Goal: Communication & Community: Share content

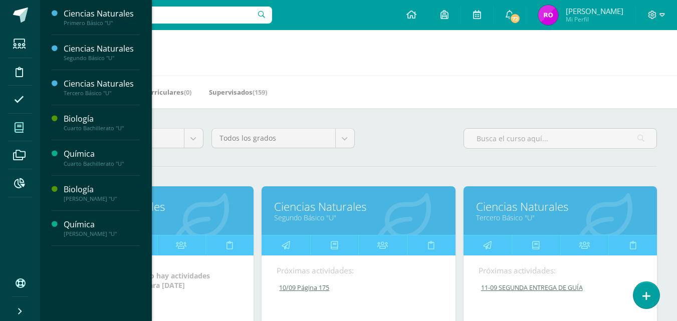
click at [184, 222] on link "Primero Básico "U"" at bounding box center [157, 218] width 168 height 10
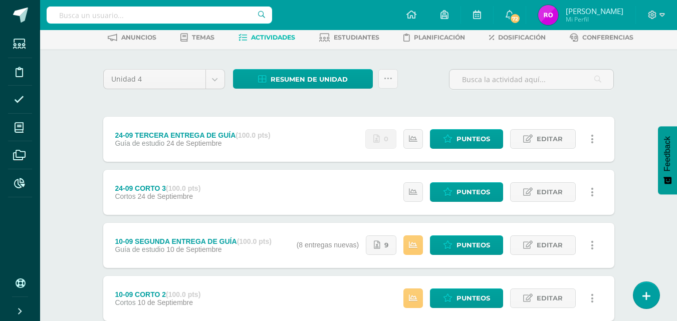
scroll to position [100, 0]
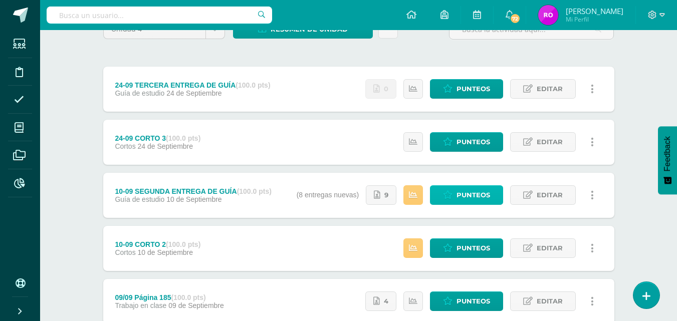
click at [476, 196] on span "Punteos" at bounding box center [474, 195] width 34 height 19
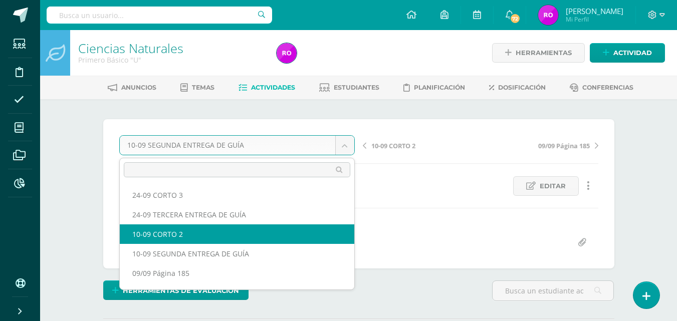
select select "/dashboard/teacher/grade-activity/218717/"
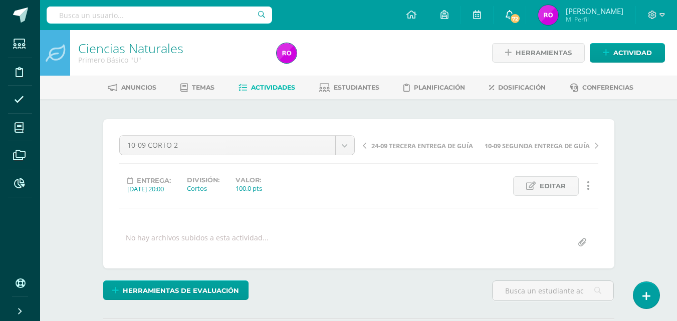
click at [514, 12] on icon at bounding box center [510, 14] width 8 height 9
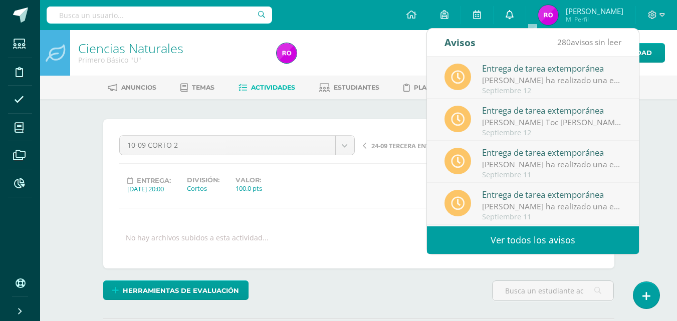
click at [514, 14] on icon at bounding box center [510, 14] width 8 height 9
click at [538, 240] on link "Ver todos los avisos" at bounding box center [533, 241] width 212 height 28
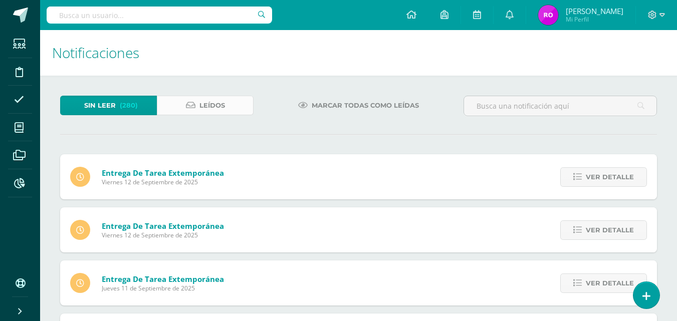
click at [209, 107] on span "Leídos" at bounding box center [213, 105] width 26 height 19
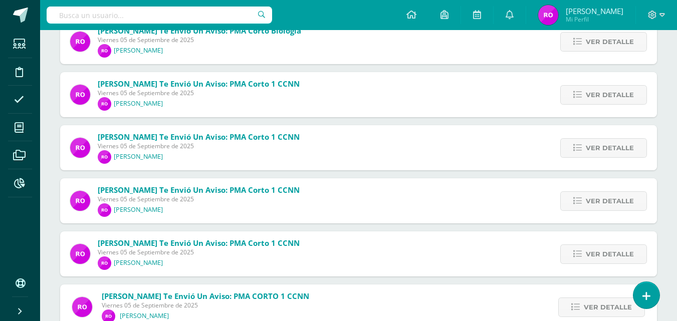
scroll to position [430, 0]
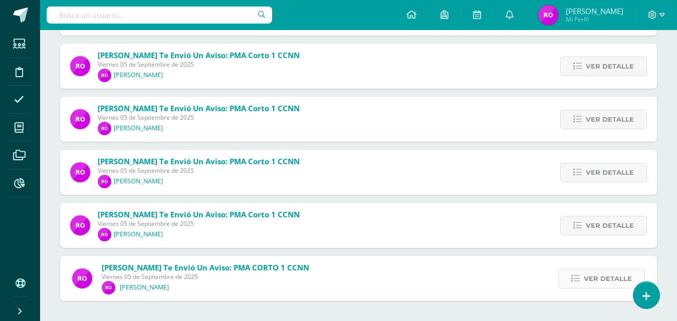
click at [586, 278] on span "Ver detalle" at bounding box center [608, 279] width 48 height 19
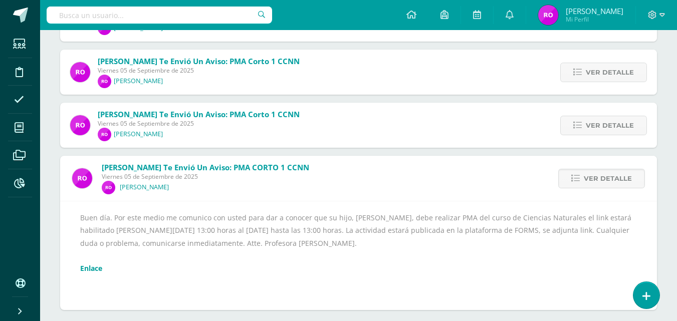
scroll to position [539, 0]
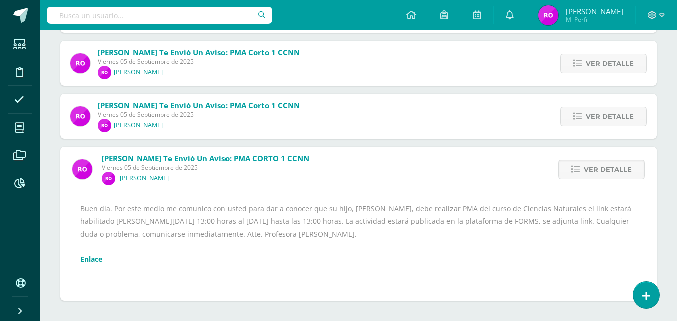
drag, startPoint x: 81, startPoint y: 207, endPoint x: 483, endPoint y: 236, distance: 402.7
click at [483, 236] on div "Buen día. Por este medio me comunico con usted para dar a conocer que su hijo, …" at bounding box center [358, 247] width 557 height 88
copy div "Buen día. Por este medio me comunico con usted para dar a conocer que su hijo, …"
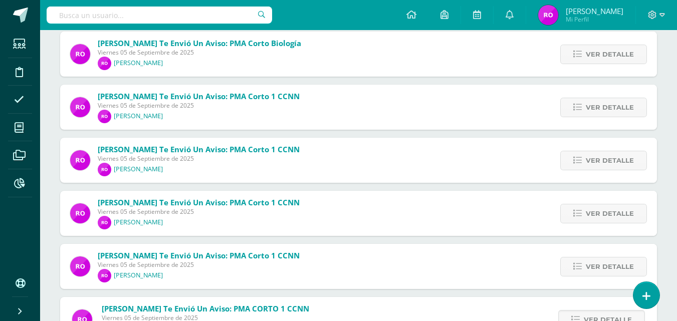
scroll to position [338, 0]
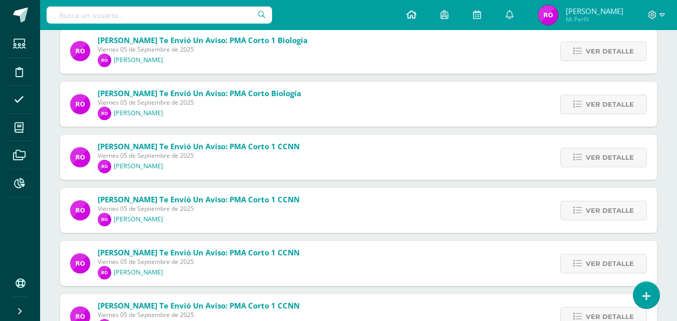
click at [417, 18] on icon at bounding box center [412, 14] width 10 height 9
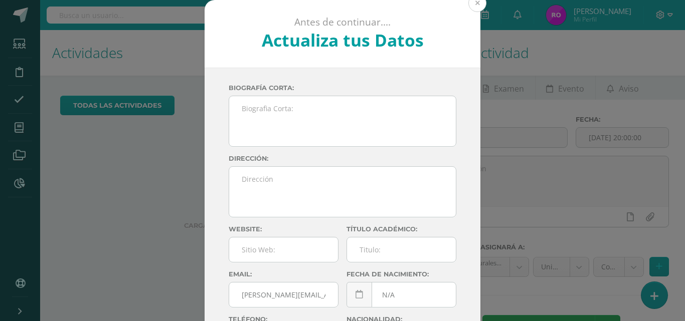
click at [471, 6] on button at bounding box center [477, 3] width 18 height 18
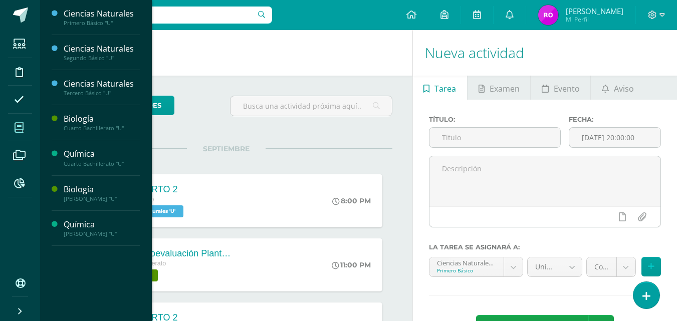
click at [20, 126] on icon at bounding box center [19, 128] width 9 height 10
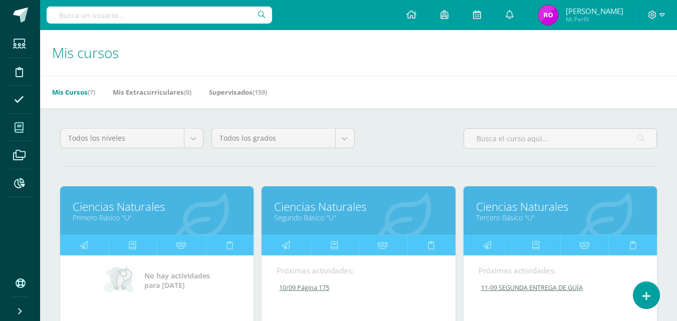
click at [129, 218] on link "Primero Básico "U"" at bounding box center [157, 218] width 168 height 10
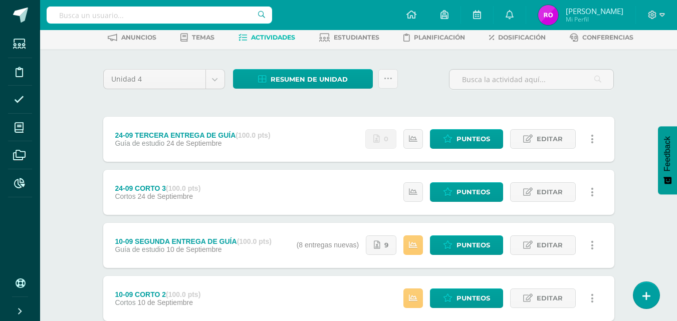
scroll to position [100, 0]
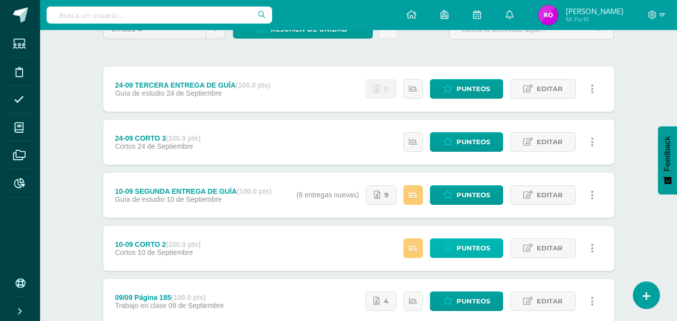
click at [487, 251] on span "Punteos" at bounding box center [474, 248] width 34 height 19
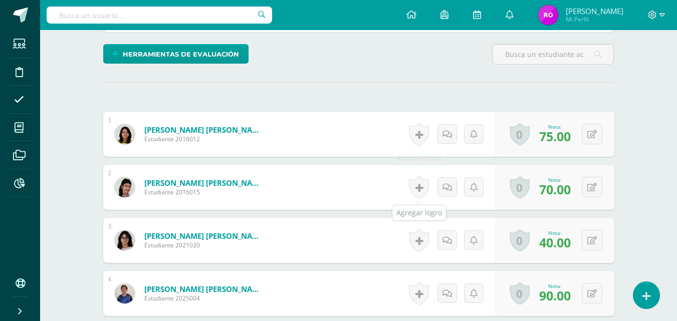
scroll to position [287, 0]
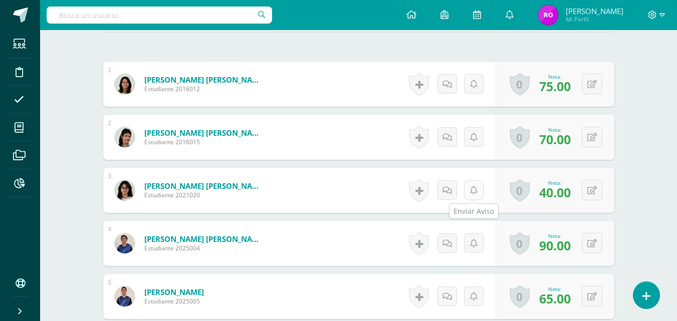
click at [471, 190] on icon at bounding box center [474, 191] width 8 height 9
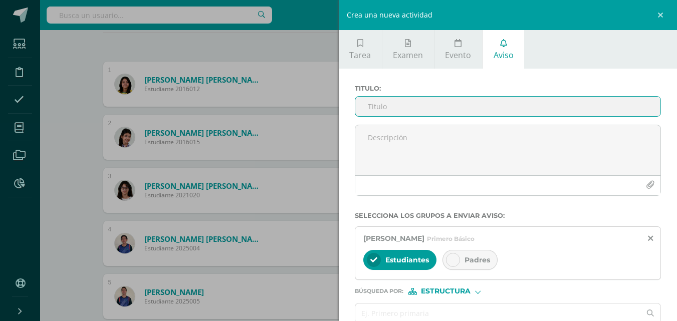
click at [465, 104] on input "Titulo :" at bounding box center [509, 107] width 306 height 20
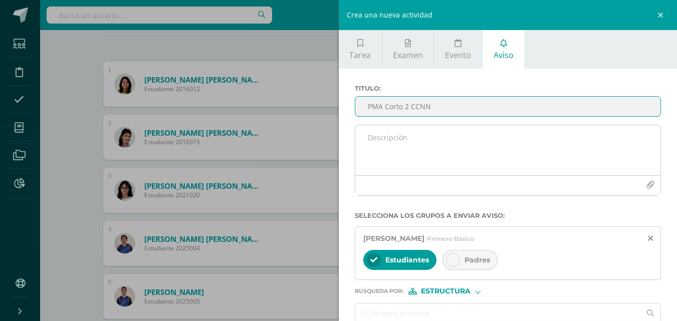
type input "PMA Corto 2 CCNN"
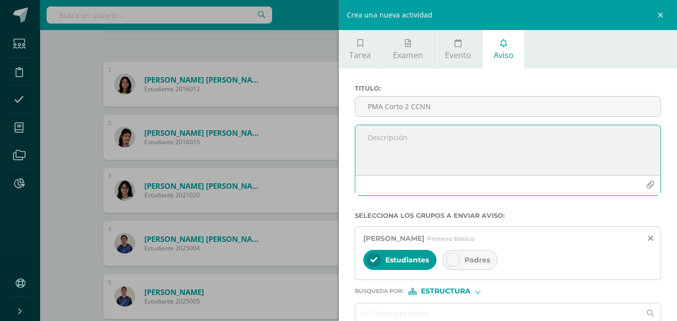
click at [463, 143] on textarea at bounding box center [509, 150] width 306 height 50
paste textarea "Buen día. Por este medio me comunico con usted para dar a conocer que su hijo, …"
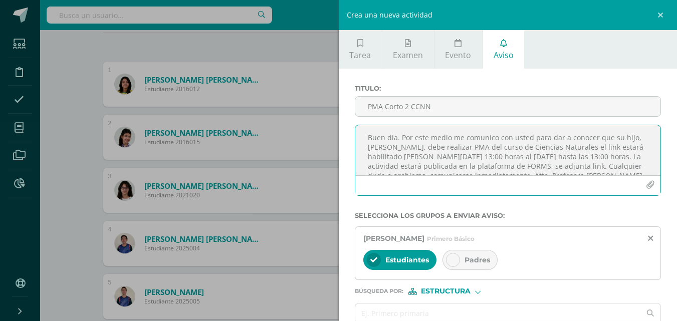
click at [629, 138] on textarea "Buen día. Por este medio me comunico con usted para dar a conocer que su hijo, …" at bounding box center [509, 150] width 306 height 50
click at [418, 146] on textarea "Buen día. Por este medio me comunico con usted para dar a conocer que su hija, …" at bounding box center [509, 150] width 306 height 50
click at [448, 156] on textarea "Buen día. Por este medio me comunico con usted para dar a conocer que su hija, …" at bounding box center [509, 150] width 306 height 50
click at [595, 153] on textarea "Buen día. Por este medio me comunico con usted para dar a conocer que su hija, …" at bounding box center [509, 150] width 306 height 50
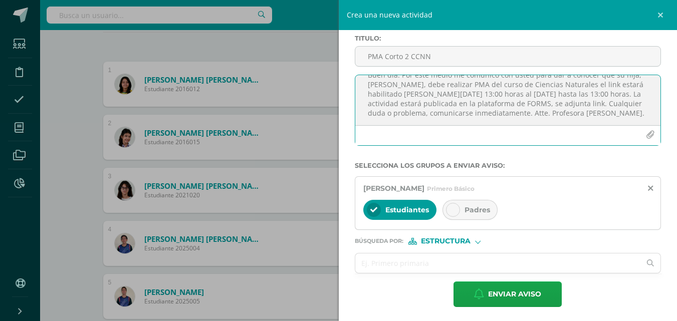
scroll to position [52, 0]
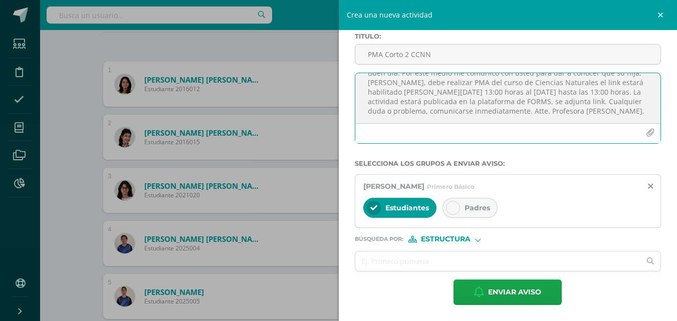
click at [551, 115] on textarea "Buen día. Por este medio me comunico con usted para dar a conocer que su hija, …" at bounding box center [509, 98] width 306 height 50
paste textarea "[URL][DOMAIN_NAME]"
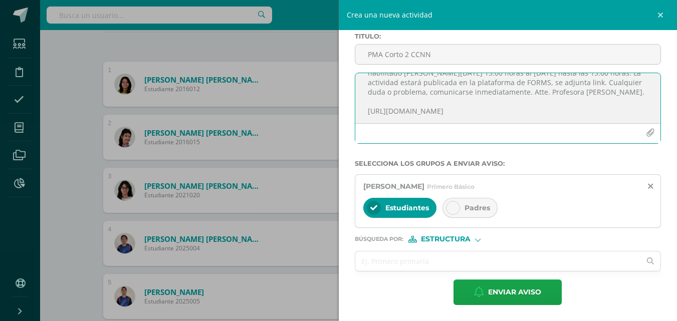
type textarea "Buen día. Por este medio me comunico con usted para dar a conocer que su hija, …"
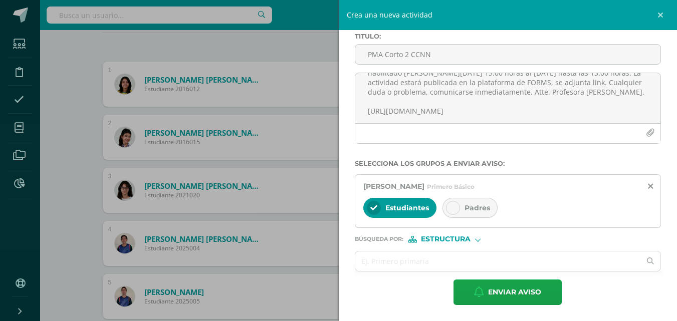
click at [450, 211] on icon at bounding box center [453, 208] width 7 height 7
click at [475, 236] on div "Estructura" at bounding box center [446, 239] width 75 height 7
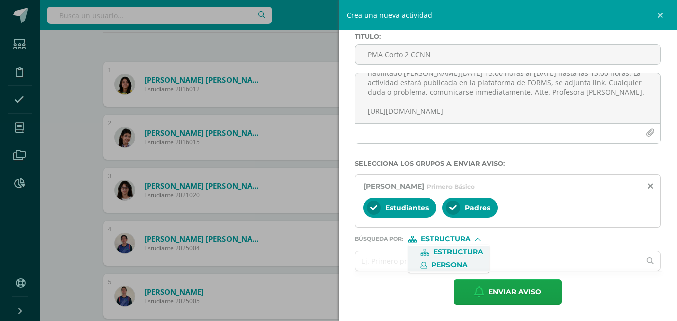
click at [468, 267] on span "Persona" at bounding box center [450, 266] width 36 height 6
click at [468, 265] on input "text" at bounding box center [499, 262] width 286 height 20
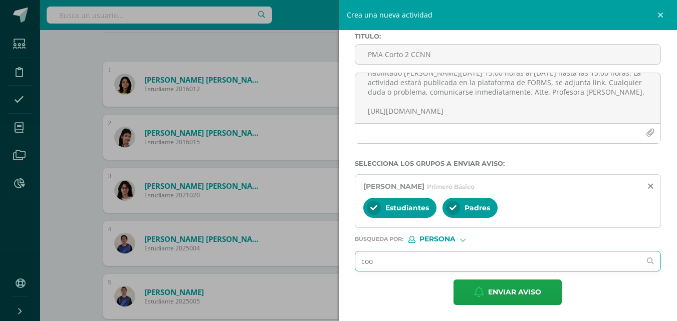
type input "coor"
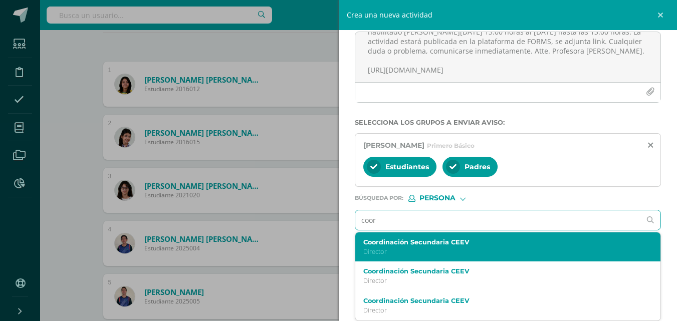
click at [470, 260] on div "Coordinación Secundaria CEEV Director" at bounding box center [509, 248] width 306 height 30
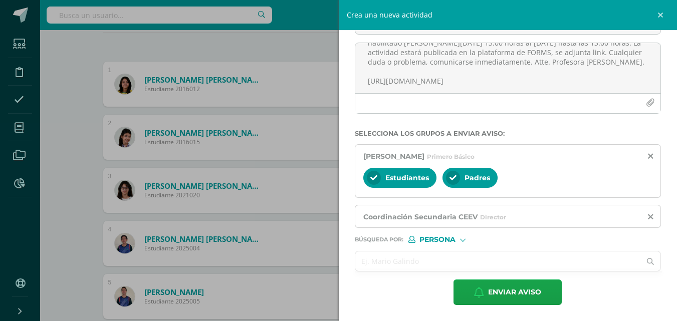
click at [455, 265] on input "text" at bounding box center [499, 262] width 286 height 20
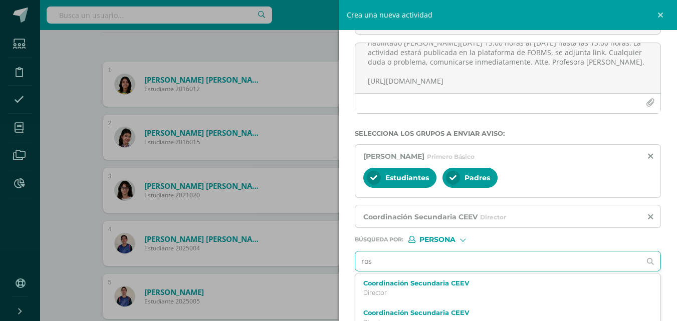
type input "[PERSON_NAME]"
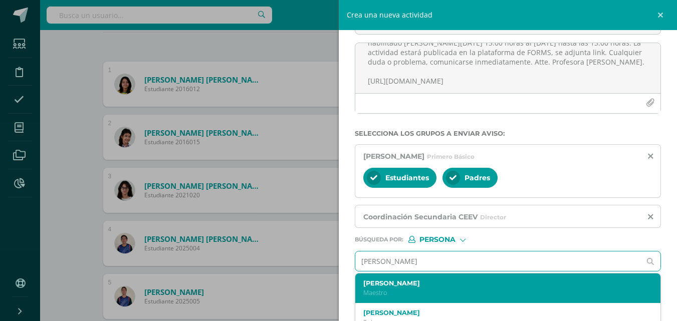
click at [429, 292] on p "Maestro" at bounding box center [502, 293] width 277 height 9
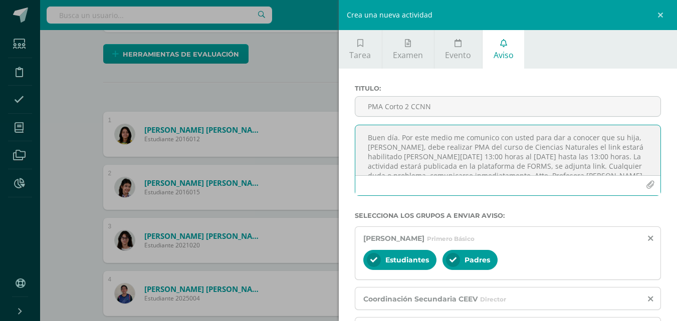
scroll to position [41, 0]
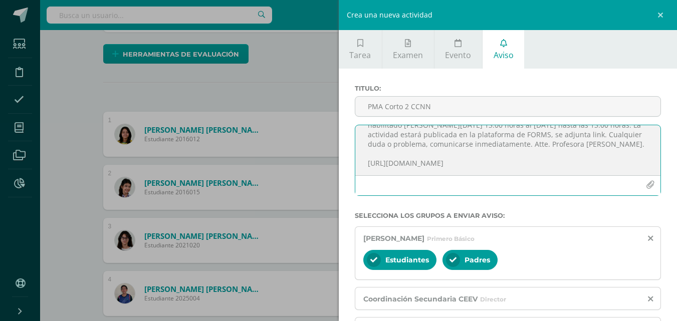
drag, startPoint x: 367, startPoint y: 140, endPoint x: 547, endPoint y: 145, distance: 180.1
click at [547, 145] on textarea "Buen día. Por este medio me comunico con usted para dar a conocer que su hija, …" at bounding box center [509, 150] width 306 height 50
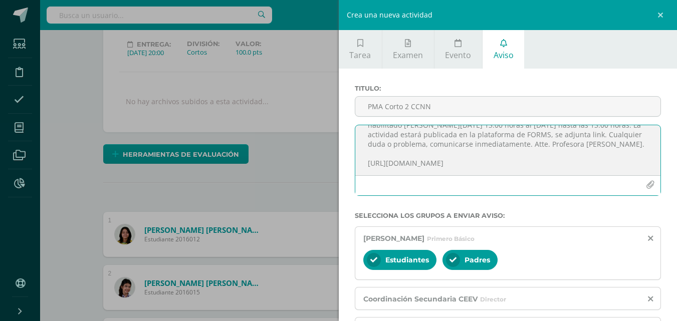
scroll to position [113, 0]
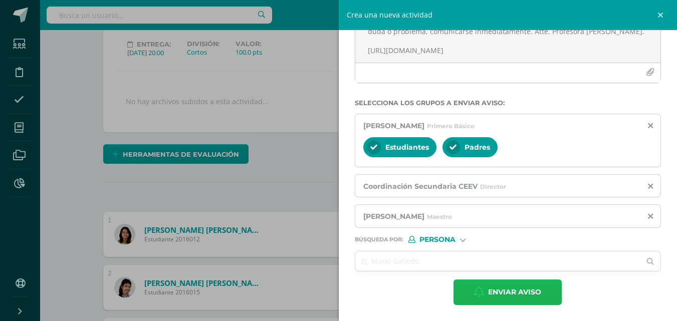
click at [516, 297] on span "Enviar aviso" at bounding box center [514, 292] width 53 height 25
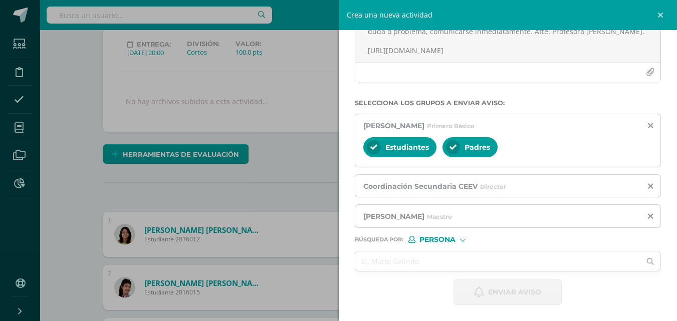
scroll to position [0, 0]
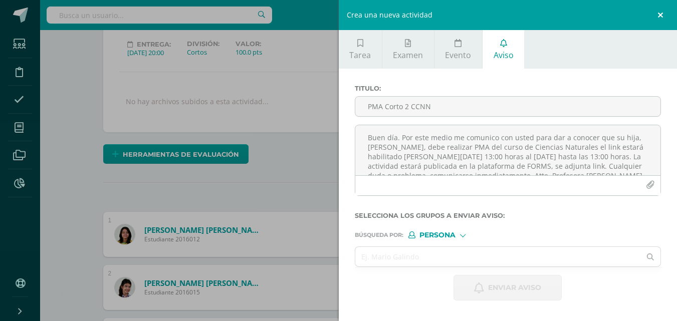
click at [662, 16] on link at bounding box center [662, 15] width 30 height 30
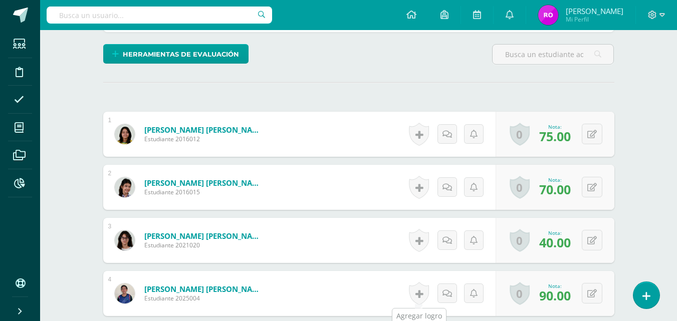
scroll to position [187, 0]
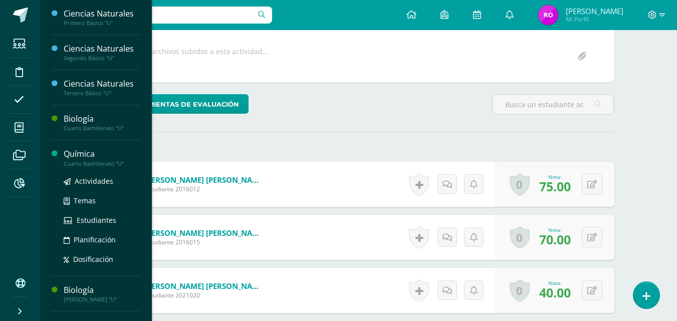
click at [112, 160] on div "Cuarto Bachillerato "U"" at bounding box center [102, 163] width 76 height 7
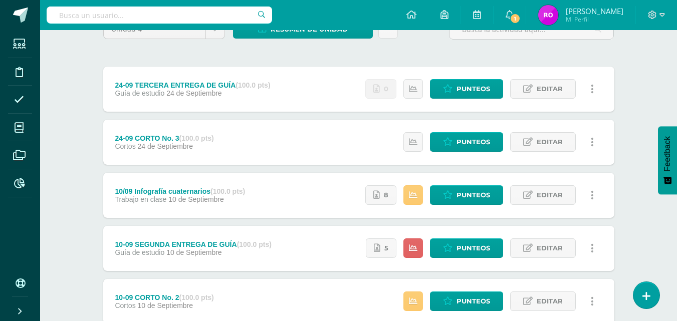
scroll to position [150, 0]
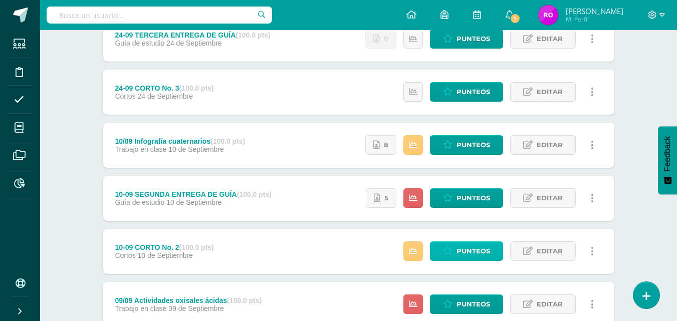
click at [455, 247] on link "Punteos" at bounding box center [466, 252] width 73 height 20
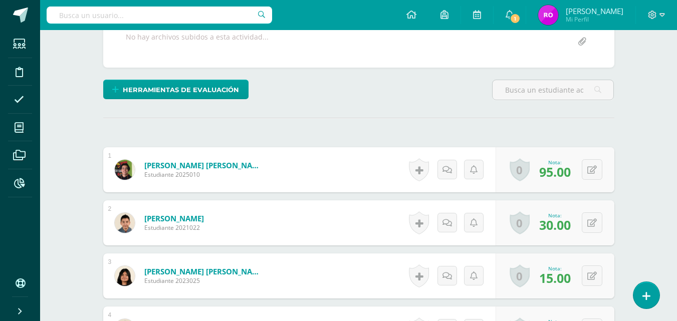
scroll to position [251, 0]
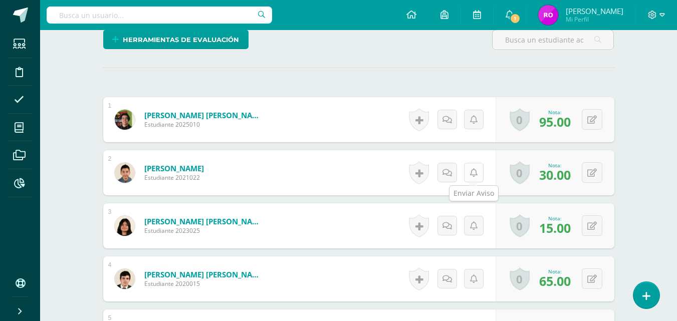
click at [480, 178] on link at bounding box center [474, 173] width 20 height 20
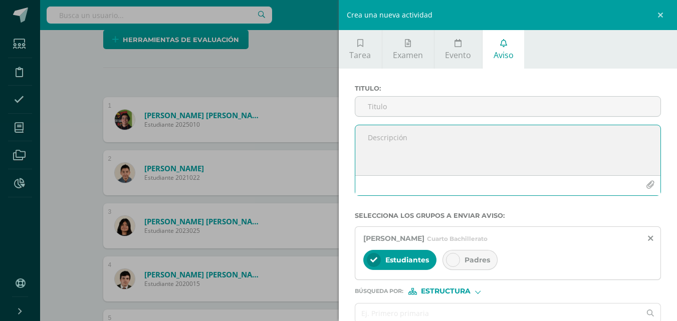
click at [500, 138] on textarea at bounding box center [509, 150] width 306 height 50
paste textarea "Buen día. Por este medio me comunico con usted para dar a conocer que su hija, …"
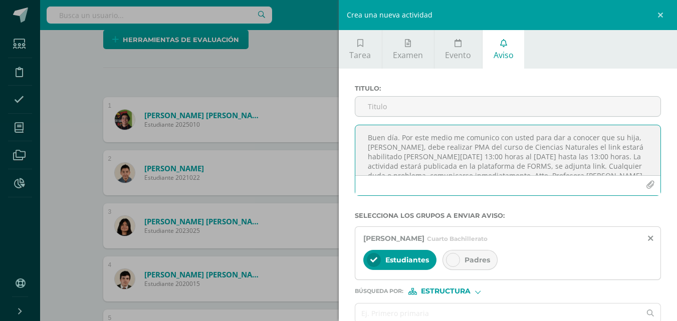
type textarea "Buen día. Por este medio me comunico con usted para dar a conocer que su hija, …"
click at [475, 121] on div "Titulo :" at bounding box center [508, 105] width 315 height 40
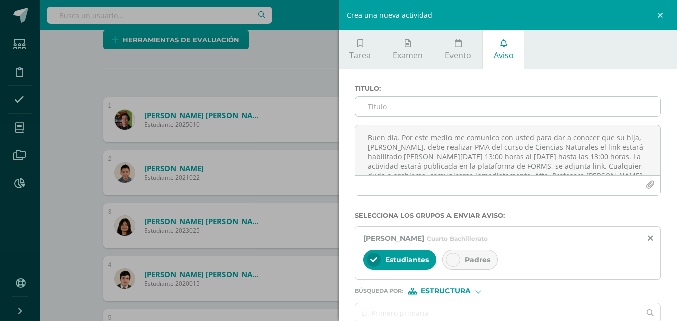
click at [475, 114] on input "Titulo :" at bounding box center [509, 107] width 306 height 20
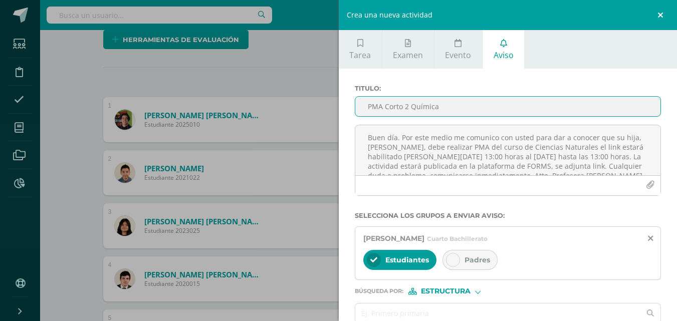
type input "PMA Corto 2 Química"
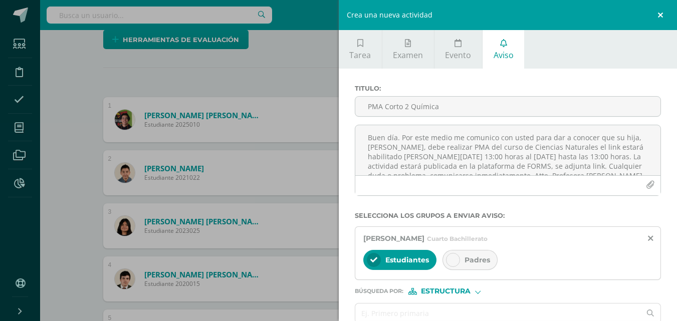
click at [665, 13] on link at bounding box center [662, 15] width 30 height 30
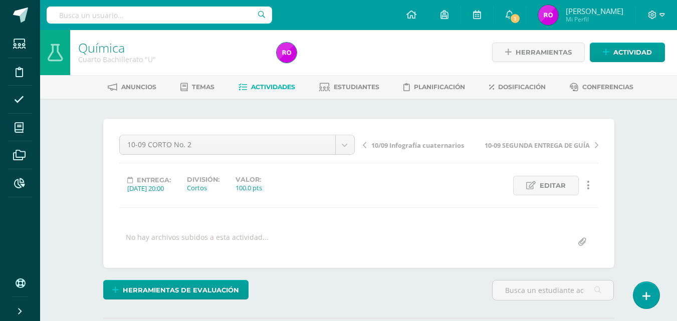
scroll to position [301, 0]
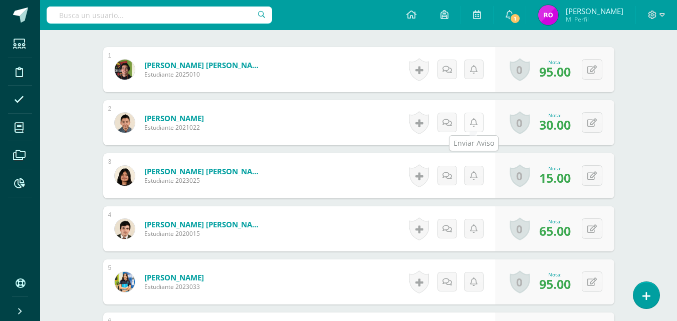
click at [466, 122] on link at bounding box center [474, 123] width 20 height 20
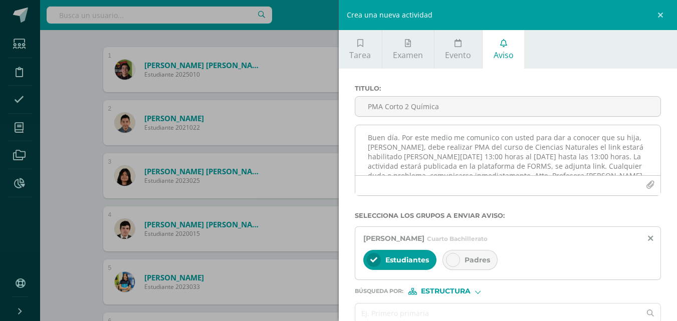
click at [631, 139] on textarea "Buen día. Por este medio me comunico con usted para dar a conocer que su hija, …" at bounding box center [509, 150] width 306 height 50
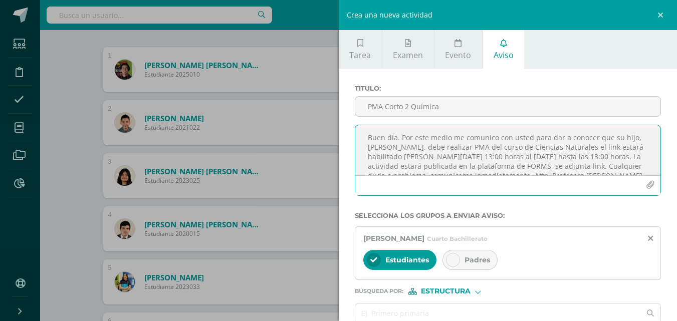
click at [418, 144] on textarea "Buen día. Por este medio me comunico con usted para dar a conocer que su hijo, …" at bounding box center [509, 150] width 306 height 50
drag, startPoint x: 572, startPoint y: 148, endPoint x: 513, endPoint y: 148, distance: 59.2
click at [513, 148] on textarea "Buen día. Por este medio me comunico con usted para dar a conocer que su hijo, …" at bounding box center [509, 150] width 306 height 50
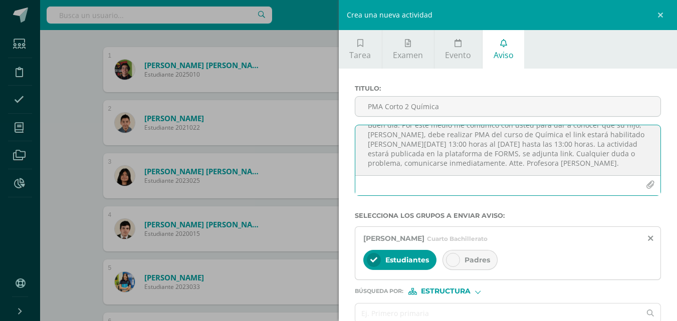
scroll to position [50, 0]
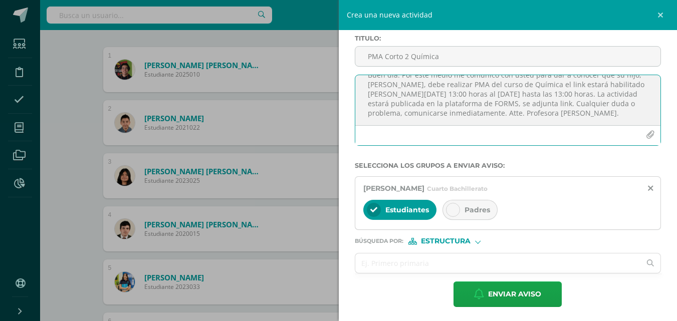
click at [495, 119] on textarea "Buen día. Por este medio me comunico con usted para dar a conocer que su hijo, …" at bounding box center [509, 100] width 306 height 50
click at [462, 136] on div at bounding box center [509, 135] width 306 height 20
click at [430, 121] on textarea "Buen día. Por este medio me comunico con usted para dar a conocer que su hijo, …" at bounding box center [509, 100] width 306 height 50
paste textarea "https://forms.office.com/r/LXgMx6Fugf"
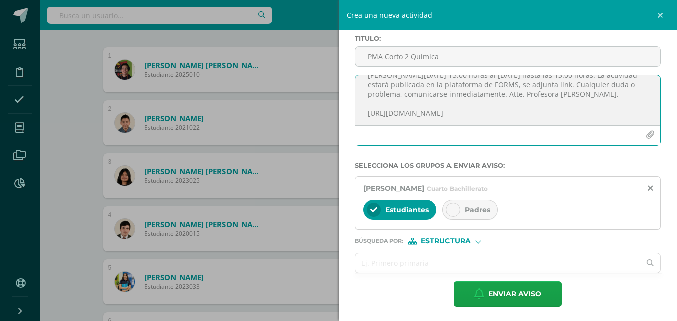
type textarea "Buen día. Por este medio me comunico con usted para dar a conocer que su hijo, …"
click at [450, 209] on icon at bounding box center [453, 210] width 7 height 7
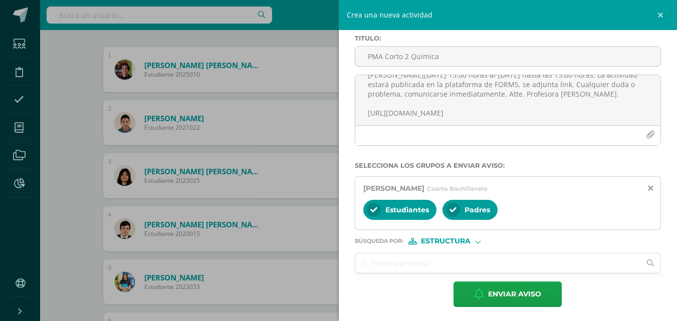
scroll to position [52, 0]
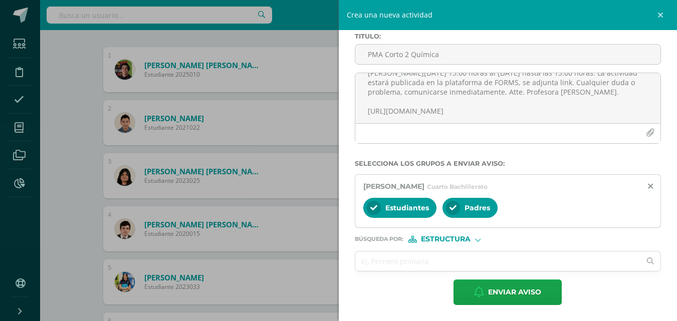
click at [479, 235] on div "Búsqueda por : Estructura Estructura Persona" at bounding box center [508, 235] width 307 height 15
click at [479, 238] on div at bounding box center [478, 239] width 6 height 6
click at [459, 263] on span "Persona" at bounding box center [450, 266] width 36 height 6
click at [463, 255] on input "text" at bounding box center [499, 262] width 286 height 20
type input "coordic"
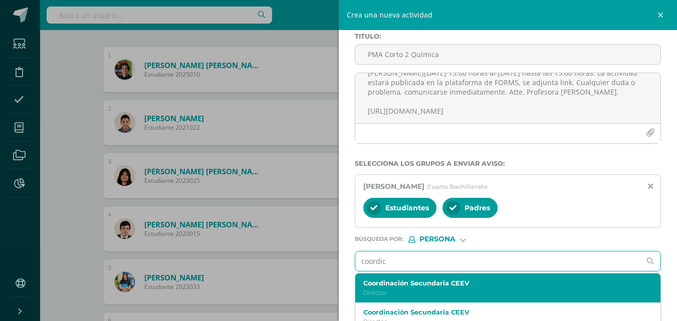
click at [456, 278] on div "Coordinación Secundaria CEEV Director" at bounding box center [509, 289] width 306 height 30
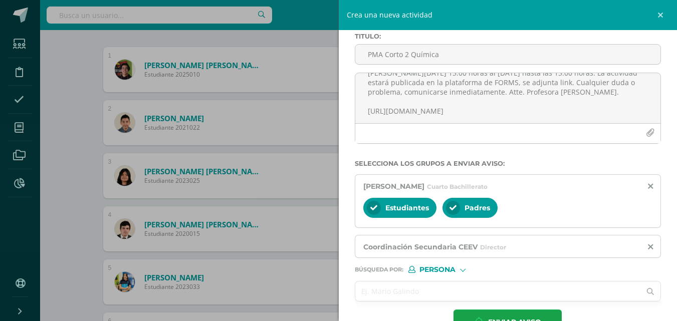
click at [400, 289] on input "text" at bounding box center [499, 292] width 286 height 20
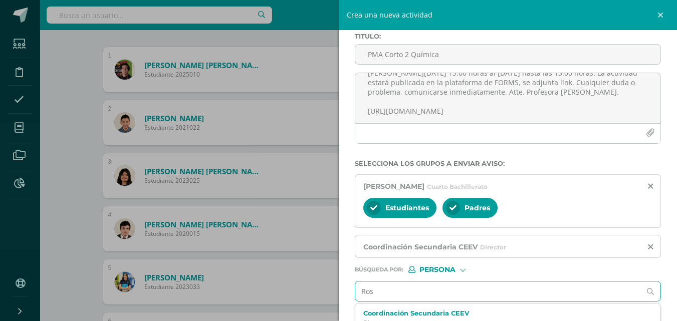
type input "Rose"
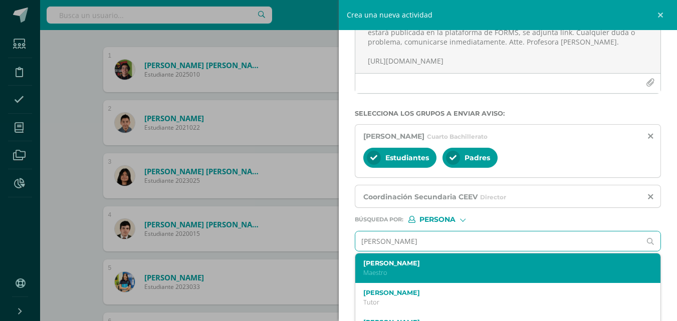
click at [443, 272] on p "Maestro" at bounding box center [502, 273] width 277 height 9
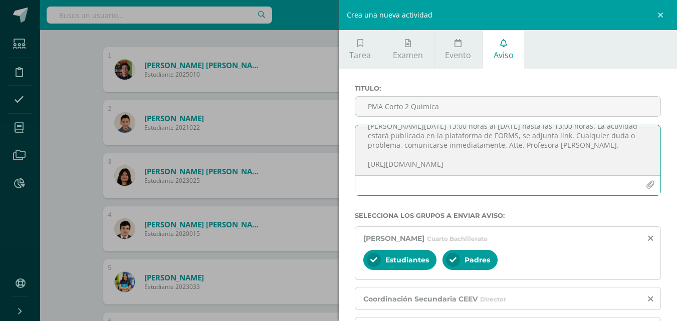
scroll to position [41, 0]
drag, startPoint x: 367, startPoint y: 139, endPoint x: 519, endPoint y: 185, distance: 159.1
click at [519, 185] on div "Buen día. Por este medio me comunico con usted para dar a conocer que su hijo, …" at bounding box center [508, 160] width 307 height 71
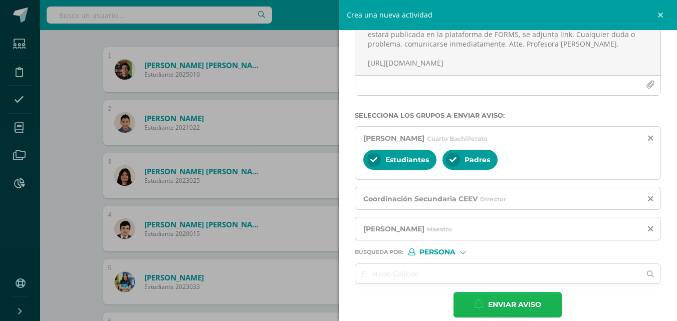
click at [495, 301] on span "Enviar aviso" at bounding box center [514, 305] width 53 height 25
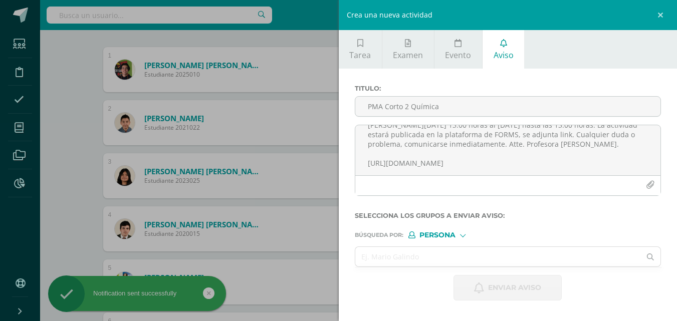
scroll to position [0, 0]
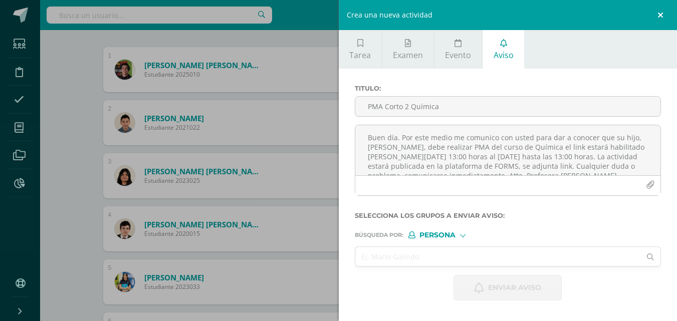
click at [661, 16] on link at bounding box center [662, 15] width 30 height 30
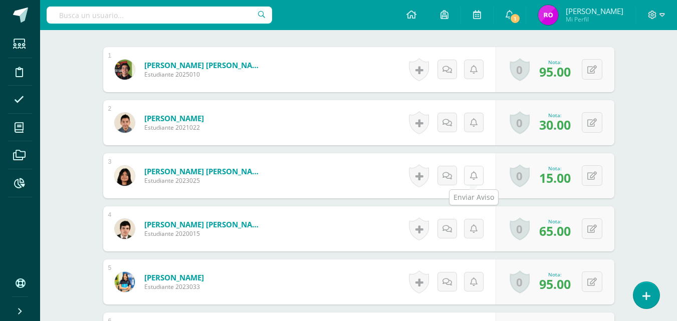
click at [474, 182] on link at bounding box center [474, 176] width 20 height 20
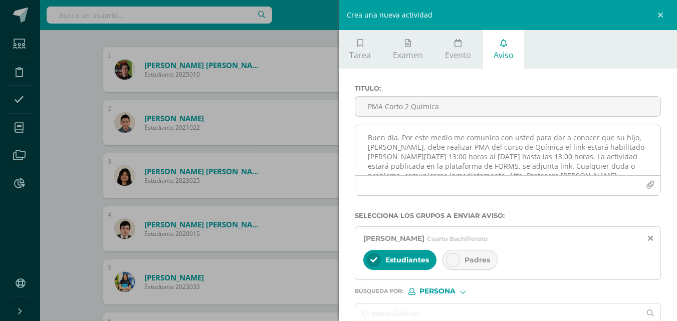
click at [422, 137] on textarea "Buen día. Por este medio me comunico con usted para dar a conocer que su hijo, …" at bounding box center [509, 150] width 306 height 50
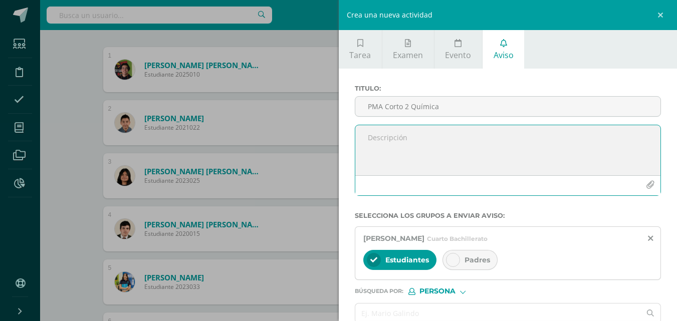
paste textarea "Buen día. Por este medio me comunico con usted para dar a conocer que su hijo, …"
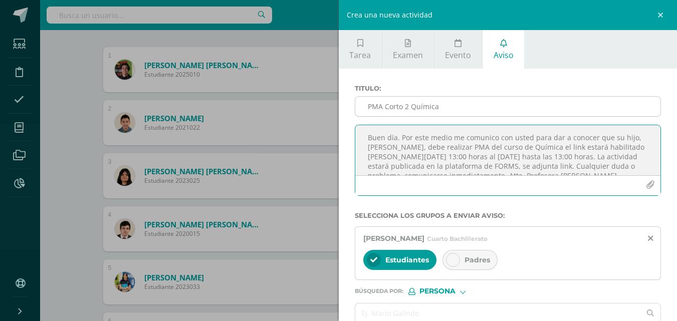
type textarea "Buen día. Por este medio me comunico con usted para dar a conocer que su hijo, …"
click at [447, 102] on input "PMA Corto 2 Química" at bounding box center [509, 107] width 306 height 20
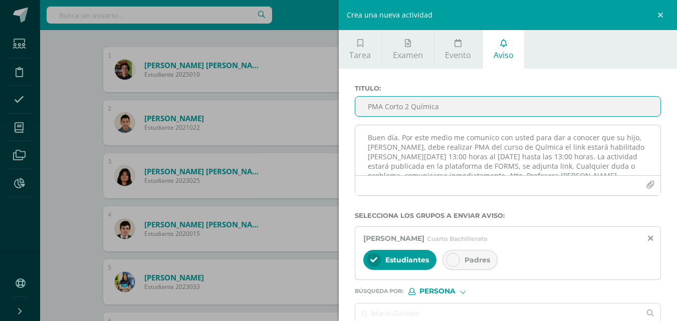
type input "PMA Corto 2 Química"
click at [631, 139] on textarea "Buen día. Por este medio me comunico con usted para dar a conocer que su hijo, …" at bounding box center [509, 150] width 306 height 50
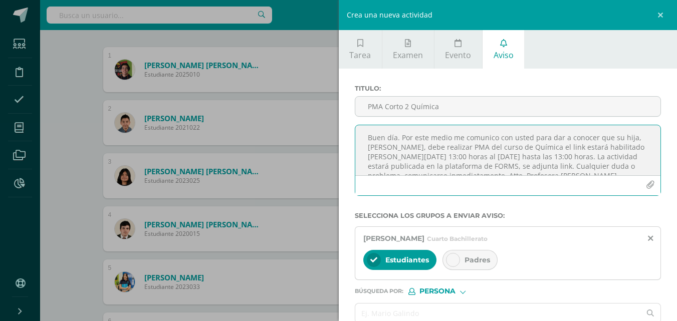
click at [406, 147] on textarea "Buen día. Por este medio me comunico con usted para dar a conocer que su hija, …" at bounding box center [509, 150] width 306 height 50
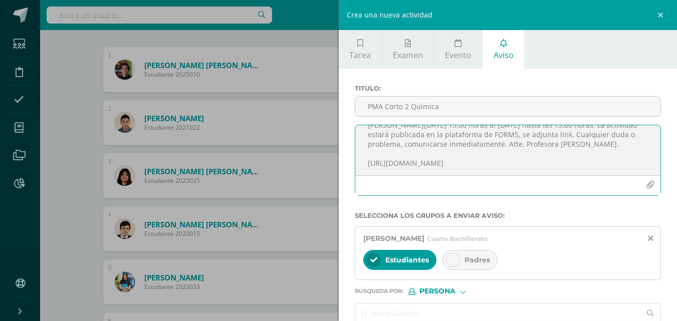
scroll to position [50, 0]
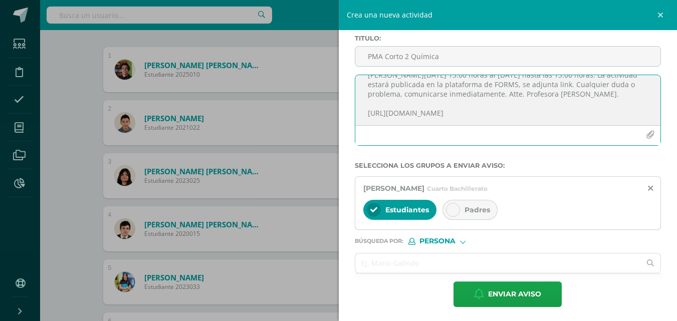
type textarea "Buen día. Por este medio me comunico con usted para dar a conocer que su hija, …"
click at [453, 206] on div at bounding box center [453, 210] width 14 height 14
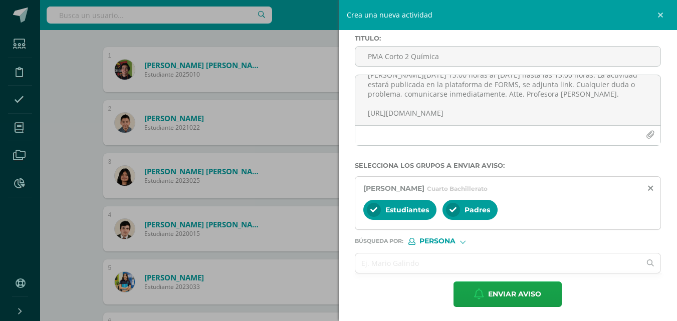
scroll to position [52, 0]
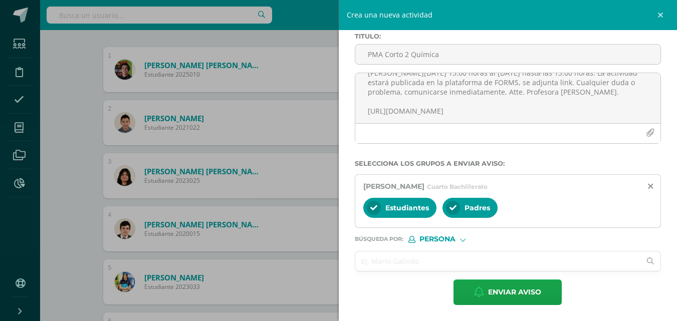
click at [451, 263] on input "text" at bounding box center [499, 262] width 286 height 20
type input "coord"
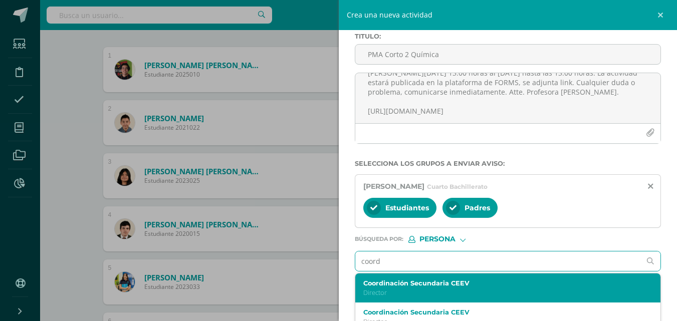
click at [427, 280] on label "Coordinación Secundaria CEEV" at bounding box center [502, 284] width 277 height 8
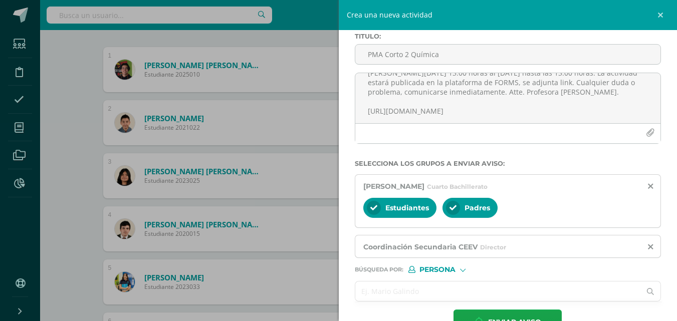
click at [421, 289] on input "text" at bounding box center [499, 292] width 286 height 20
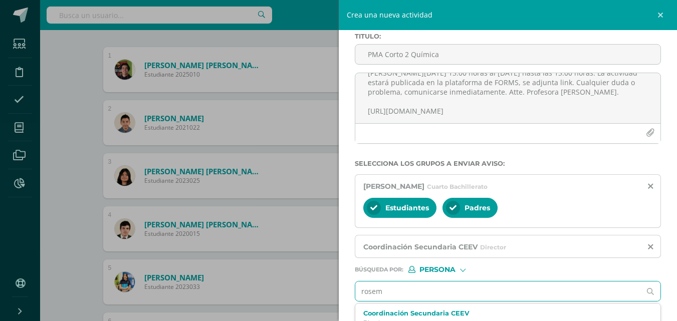
type input "rosema"
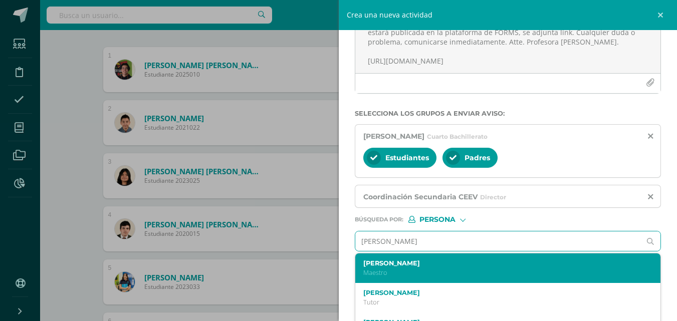
click at [416, 276] on p "Maestro" at bounding box center [502, 273] width 277 height 9
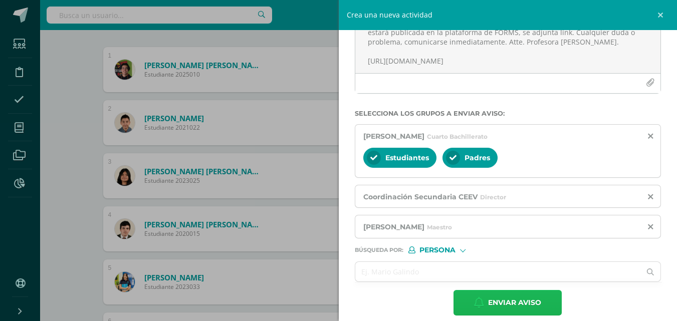
click at [505, 306] on span "Enviar aviso" at bounding box center [514, 303] width 53 height 25
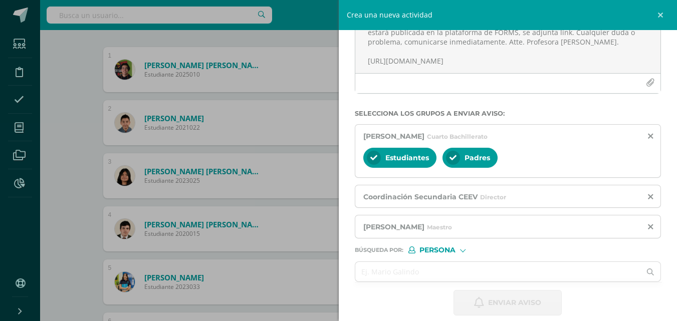
scroll to position [0, 0]
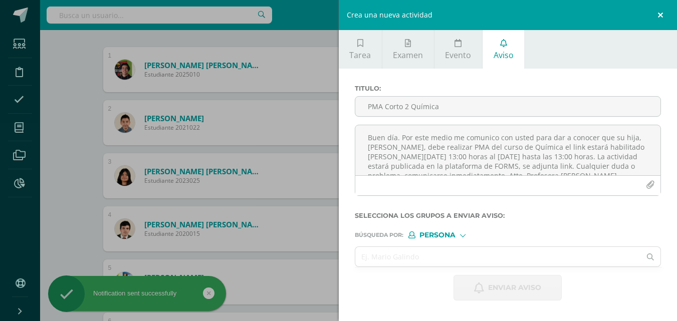
click at [662, 17] on link at bounding box center [662, 15] width 30 height 30
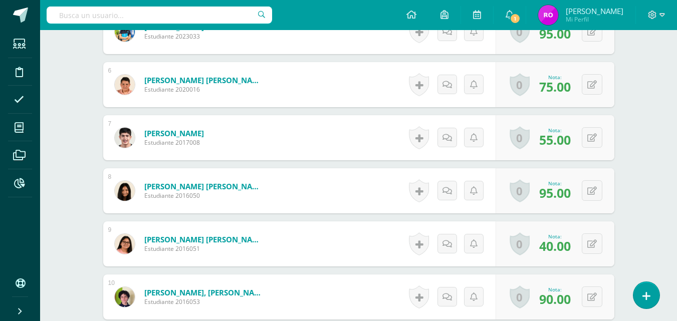
scroll to position [502, 0]
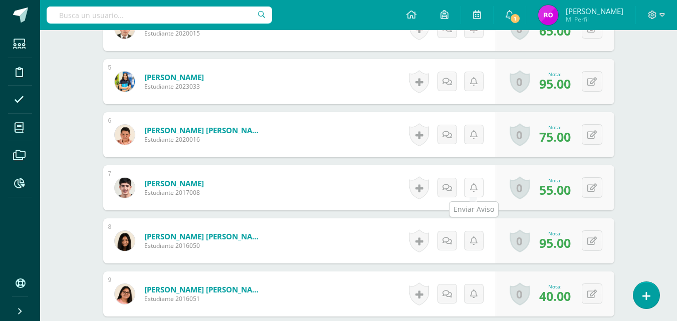
click at [472, 186] on icon at bounding box center [474, 188] width 8 height 9
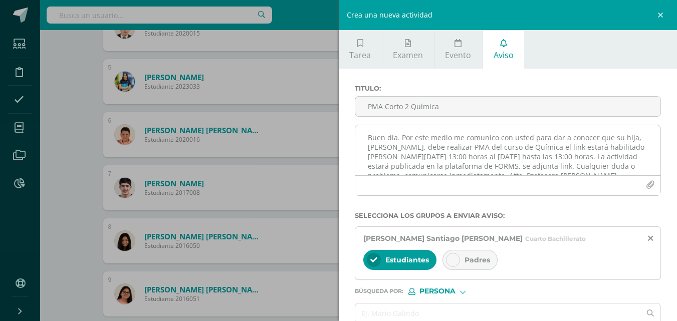
click at [439, 146] on textarea "Buen día. Por este medio me comunico con usted para dar a conocer que su hija, …" at bounding box center [509, 150] width 306 height 50
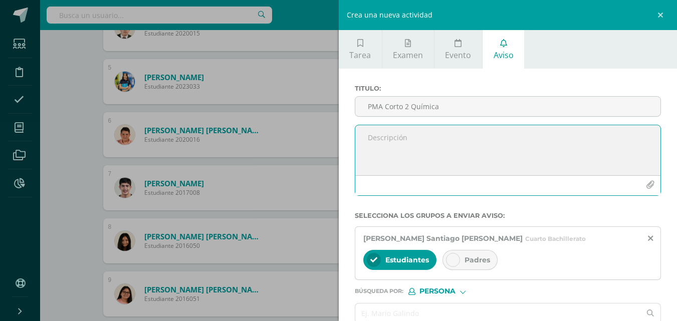
paste textarea "Buen día. Por este medio me comunico con usted para dar a conocer que su hijo, …"
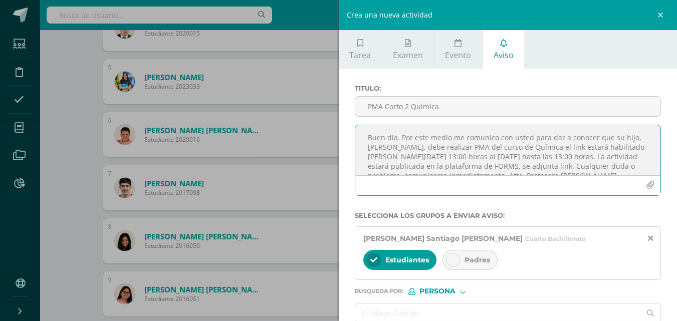
click at [631, 139] on textarea "Buen día. Por este medio me comunico con usted para dar a conocer que su hijo, …" at bounding box center [509, 150] width 306 height 50
click at [404, 147] on textarea "Buen día. Por este medio me comunico con usted para dar a conocer que su hijo, …" at bounding box center [509, 150] width 306 height 50
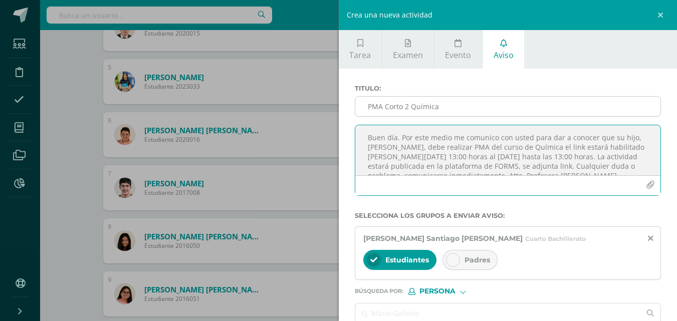
type textarea "Buen día. Por este medio me comunico con usted para dar a conocer que su hijo, …"
click at [512, 103] on input "PMA Corto 2 Química" at bounding box center [509, 107] width 306 height 20
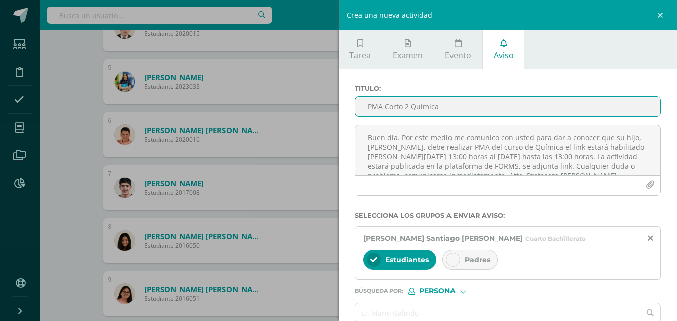
type input "PMA Corto 2 Química"
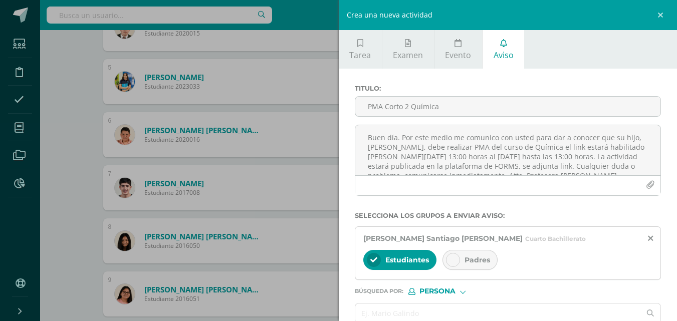
click at [447, 262] on div at bounding box center [453, 260] width 14 height 14
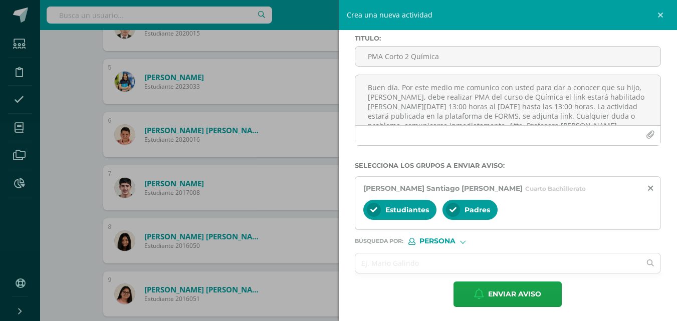
scroll to position [52, 0]
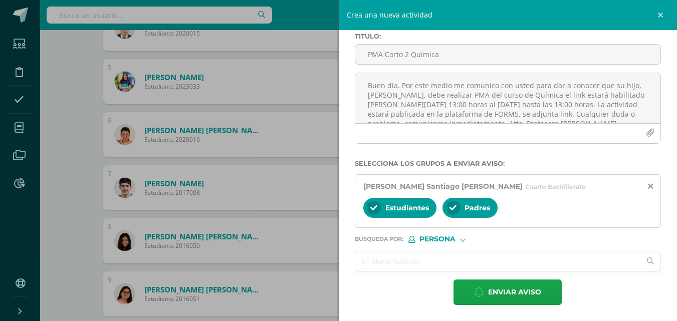
click at [452, 260] on input "text" at bounding box center [499, 262] width 286 height 20
type input "coor"
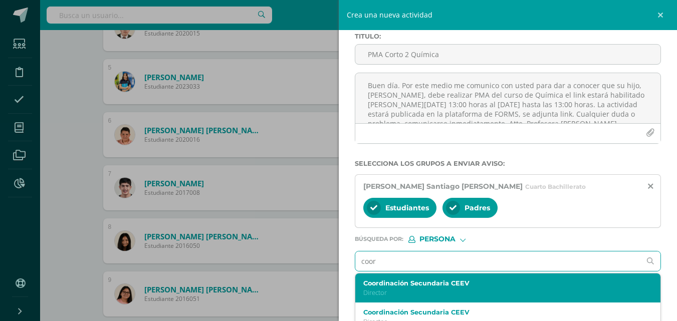
click at [445, 286] on label "Coordinación Secundaria CEEV" at bounding box center [502, 284] width 277 height 8
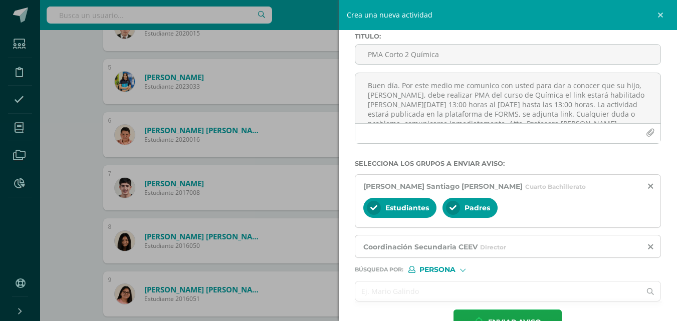
click at [437, 288] on input "text" at bounding box center [499, 292] width 286 height 20
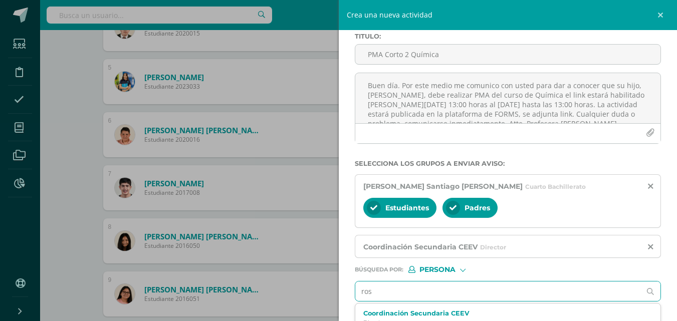
type input "[PERSON_NAME]"
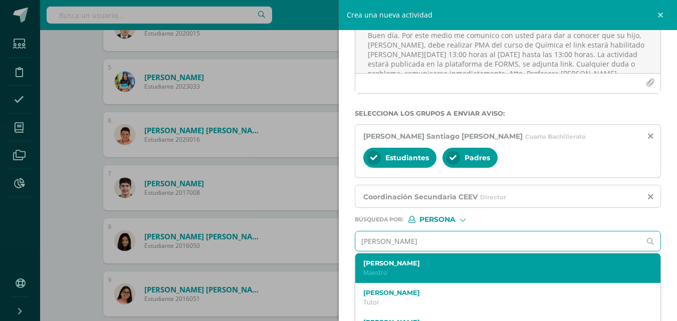
click at [424, 269] on p "Maestro" at bounding box center [502, 273] width 277 height 9
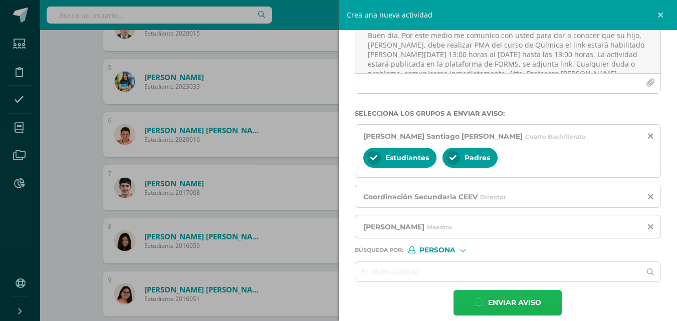
click at [512, 303] on span "Enviar aviso" at bounding box center [514, 303] width 53 height 25
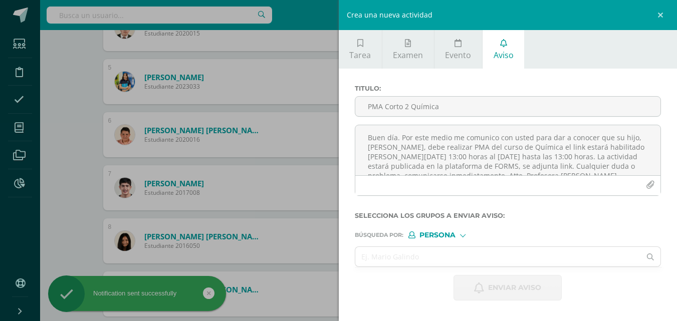
scroll to position [0, 0]
click at [663, 16] on link at bounding box center [662, 15] width 30 height 30
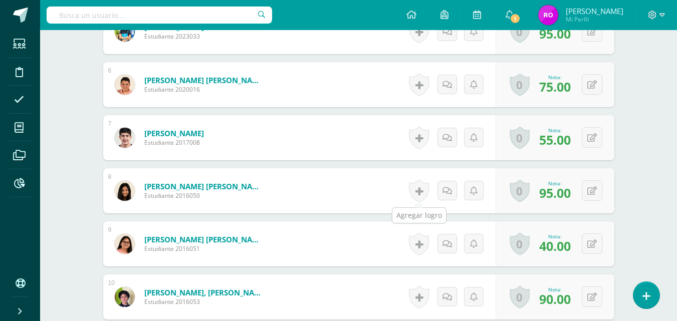
scroll to position [602, 0]
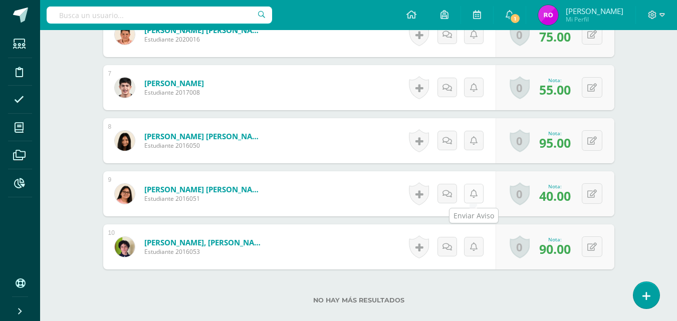
click at [477, 193] on link at bounding box center [474, 194] width 20 height 20
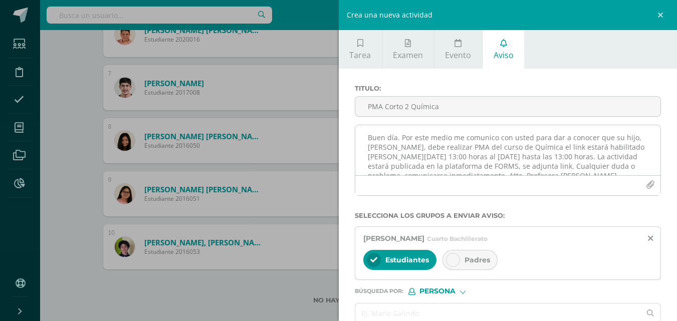
click at [484, 132] on textarea "Buen día. Por este medio me comunico con usted para dar a conocer que su hijo, …" at bounding box center [509, 150] width 306 height 50
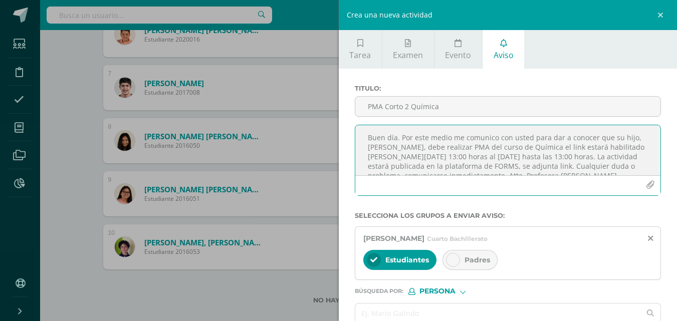
click at [484, 132] on textarea "Buen día. Por este medio me comunico con usted para dar a conocer que su hijo, …" at bounding box center [509, 150] width 306 height 50
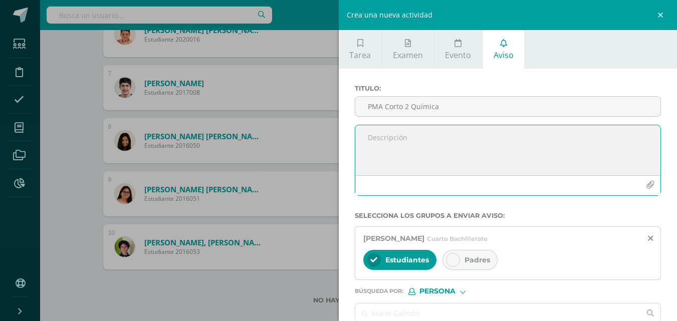
click at [484, 132] on textarea at bounding box center [509, 150] width 306 height 50
paste textarea "Buen día. Por este medio me comunico con usted para dar a conocer que su hijo, …"
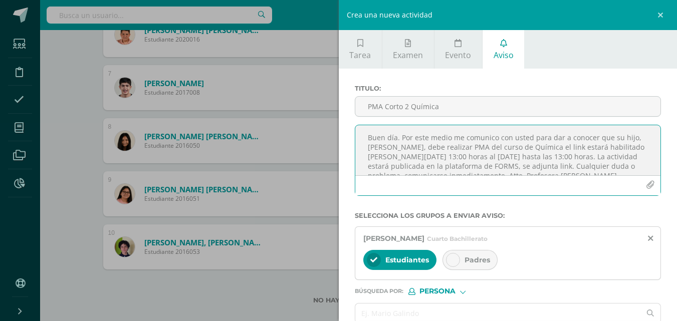
click at [630, 136] on textarea "Buen día. Por este medio me comunico con usted para dar a conocer que su hijo, …" at bounding box center [509, 150] width 306 height 50
click at [404, 146] on textarea "Buen día. Por este medio me comunico con usted para dar a conocer que su hija, …" at bounding box center [509, 150] width 306 height 50
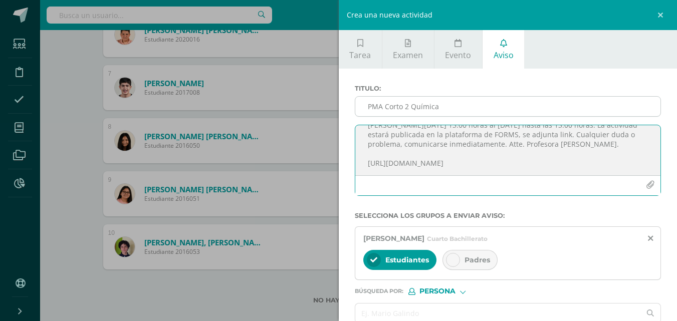
type textarea "Buen día. Por este medio me comunico con usted para dar a conocer que su hija, …"
click at [406, 115] on input "PMA Corto 2 Química" at bounding box center [509, 107] width 306 height 20
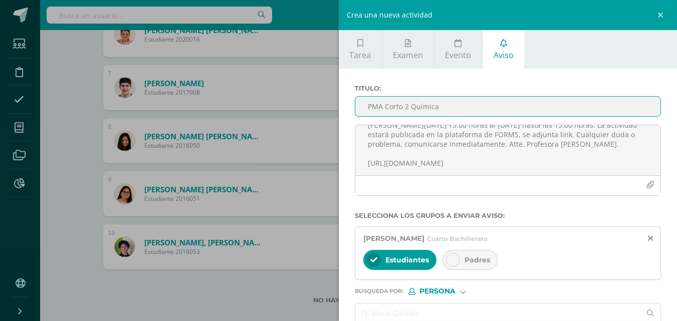
scroll to position [50, 0]
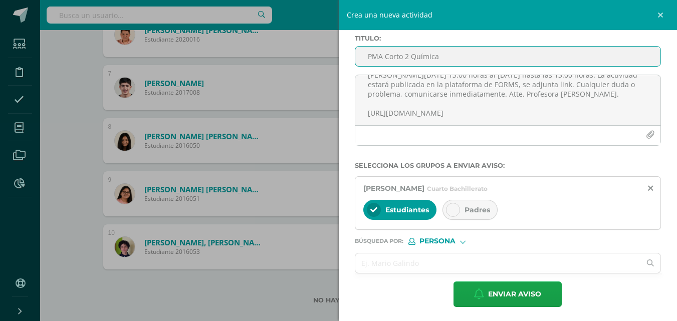
type input "PMA Corto 2 Química"
click at [455, 208] on icon at bounding box center [453, 210] width 7 height 7
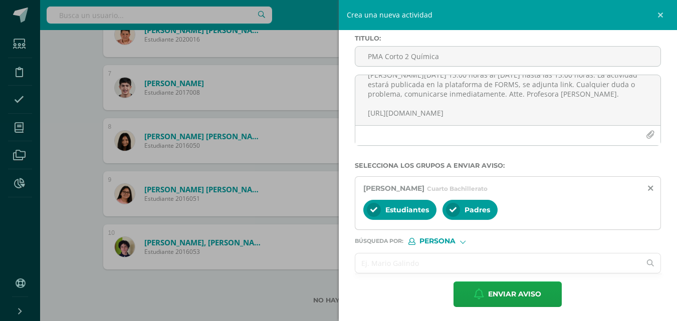
click at [450, 259] on input "text" at bounding box center [499, 264] width 286 height 20
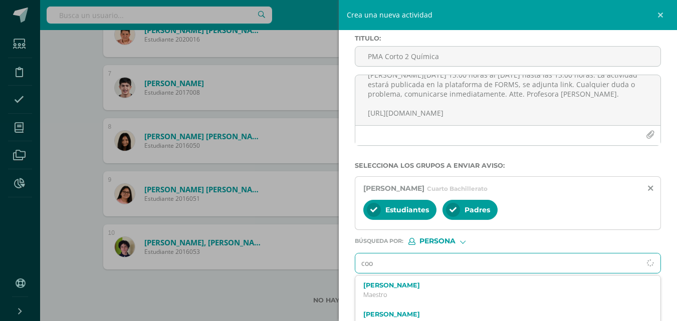
type input "coor"
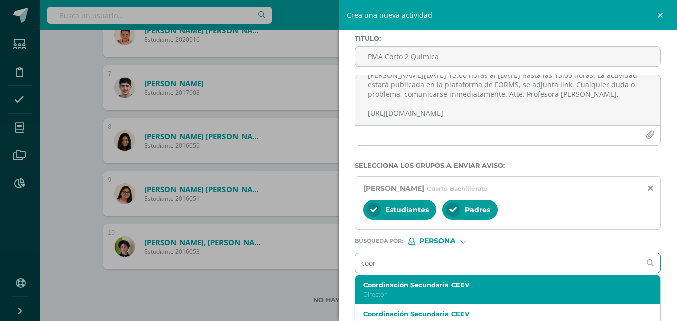
click at [419, 297] on p "Director" at bounding box center [502, 295] width 277 height 9
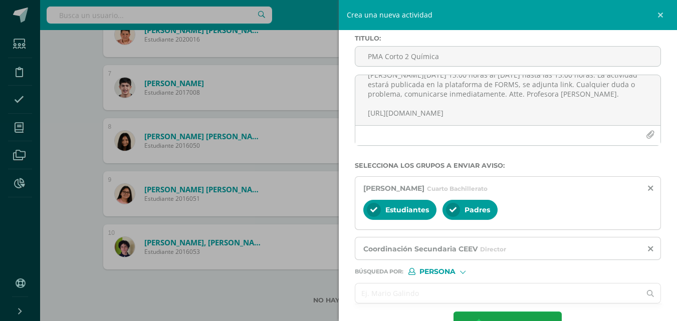
click at [418, 297] on input "text" at bounding box center [499, 294] width 286 height 20
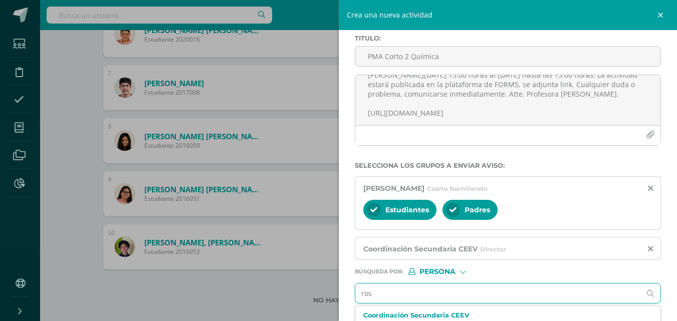
type input "[PERSON_NAME]"
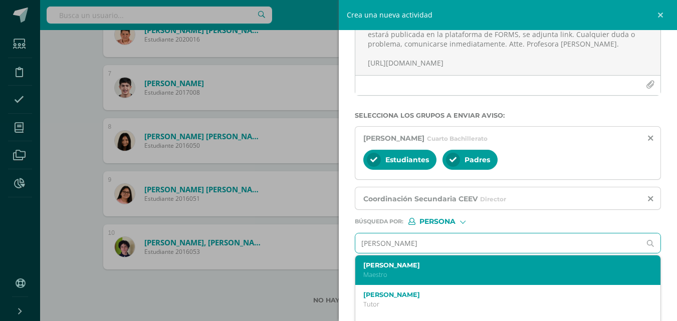
click at [460, 276] on p "Maestro" at bounding box center [502, 275] width 277 height 9
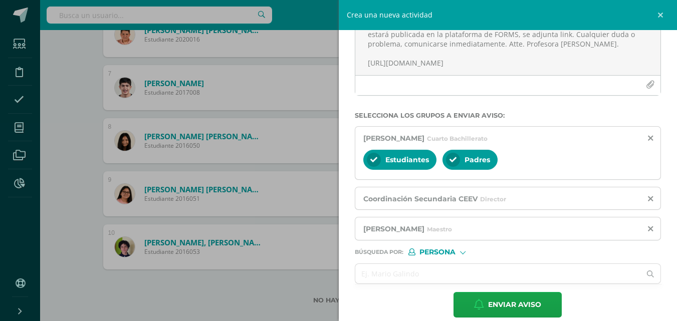
scroll to position [113, 0]
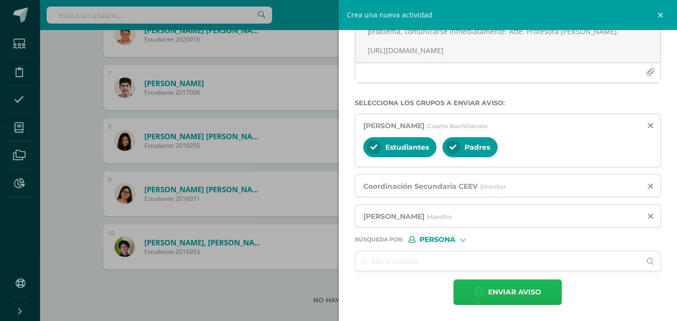
click at [497, 287] on span "Enviar aviso" at bounding box center [514, 292] width 53 height 25
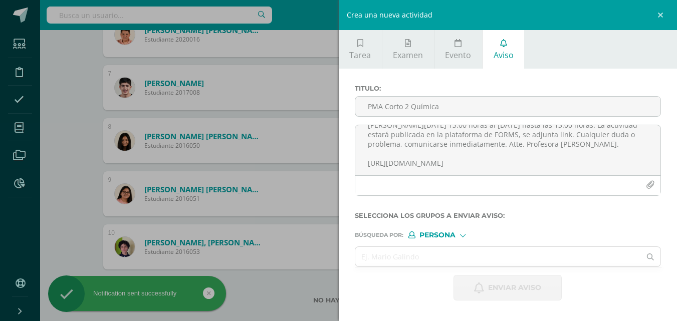
scroll to position [0, 0]
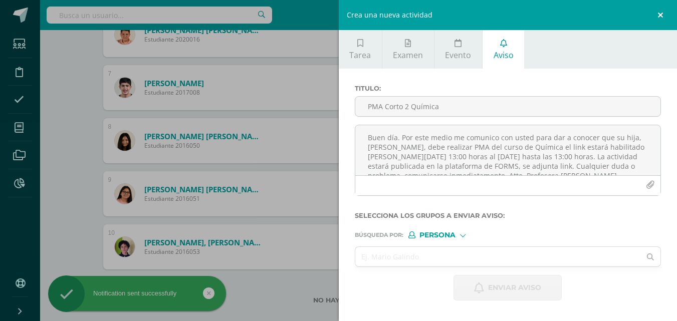
click at [659, 13] on link at bounding box center [662, 15] width 30 height 30
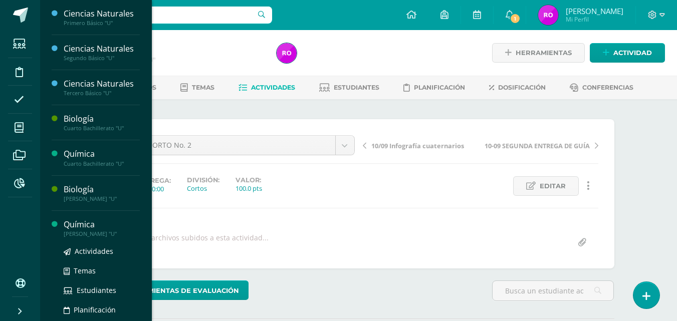
click at [97, 232] on div "[PERSON_NAME] "U"" at bounding box center [102, 234] width 76 height 7
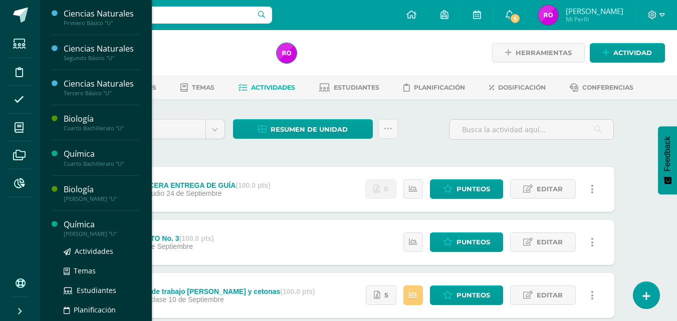
click at [93, 229] on div "Química" at bounding box center [102, 225] width 76 height 12
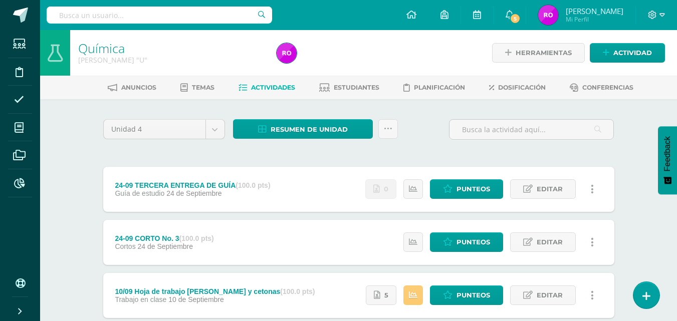
scroll to position [201, 0]
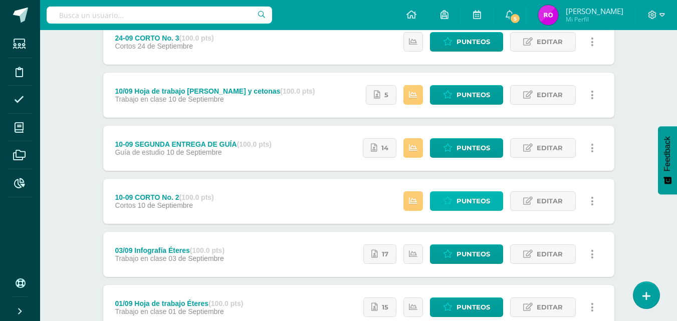
click at [484, 206] on span "Punteos" at bounding box center [474, 201] width 34 height 19
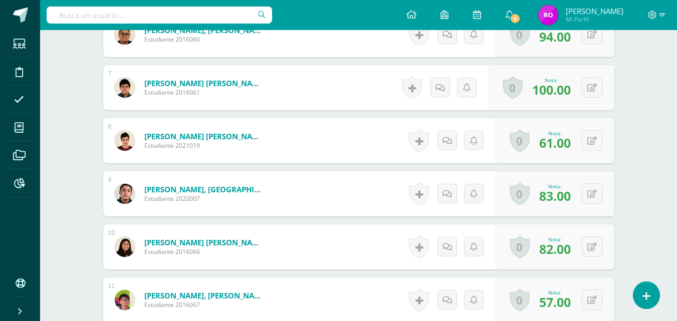
scroll to position [652, 0]
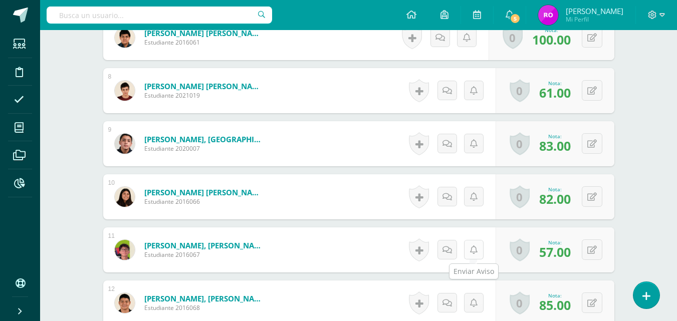
click at [470, 252] on icon at bounding box center [474, 250] width 8 height 9
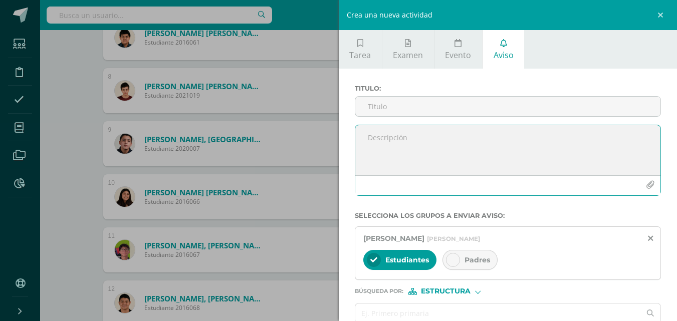
click at [427, 142] on textarea at bounding box center [509, 150] width 306 height 50
paste textarea "Buen día. Por este medio me comunico con usted para dar a conocer que su hija, …"
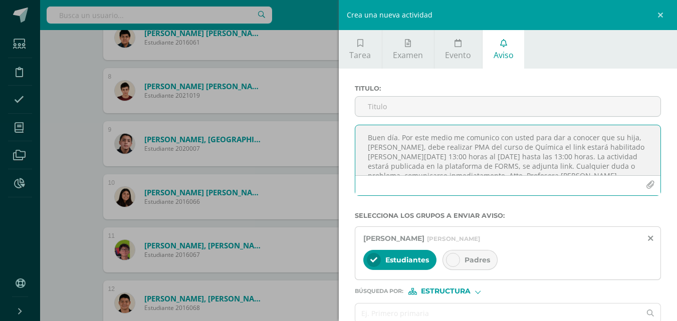
click at [631, 135] on textarea "Buen día. Por este medio me comunico con usted para dar a conocer que su hija, …" at bounding box center [509, 150] width 306 height 50
click at [421, 147] on textarea "Buen día. Por este medio me comunico con usted para dar a conocer que su hijo, …" at bounding box center [509, 150] width 306 height 50
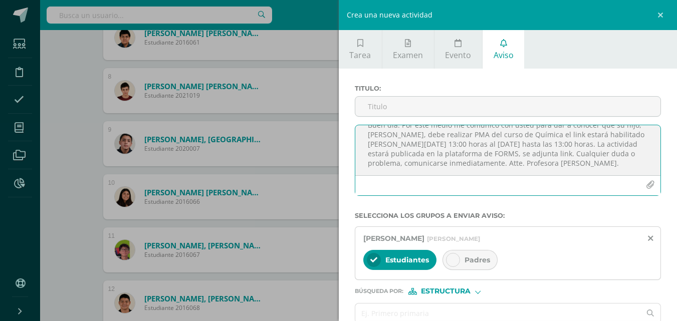
click at [489, 169] on textarea "Buen día. Por este medio me comunico con usted para dar a conocer que su hijo, …" at bounding box center [509, 150] width 306 height 50
paste textarea "https://forms.office.com/r/8kBPfYuTeu"
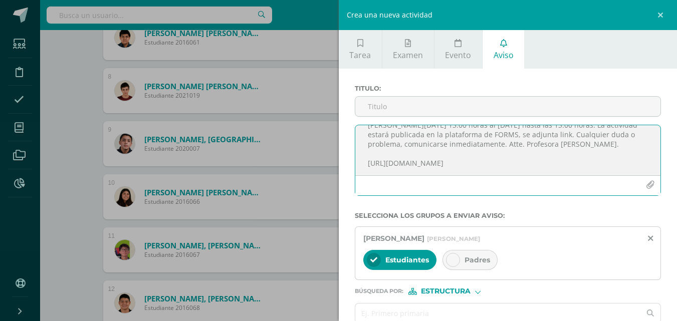
scroll to position [0, 0]
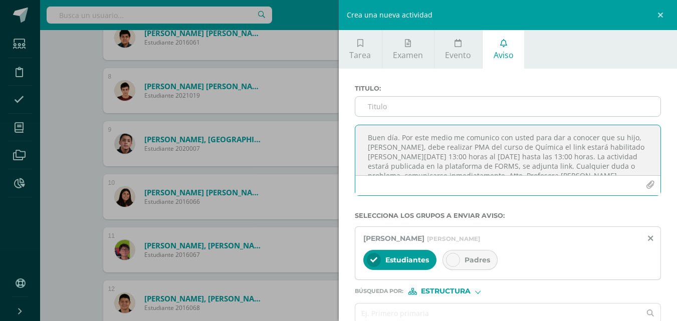
type textarea "Buen día. Por este medio me comunico con usted para dar a conocer que su hijo, …"
click at [385, 113] on input "Titulo :" at bounding box center [509, 107] width 306 height 20
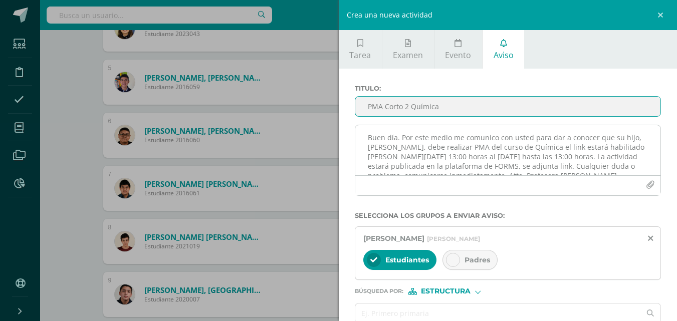
scroll to position [41, 0]
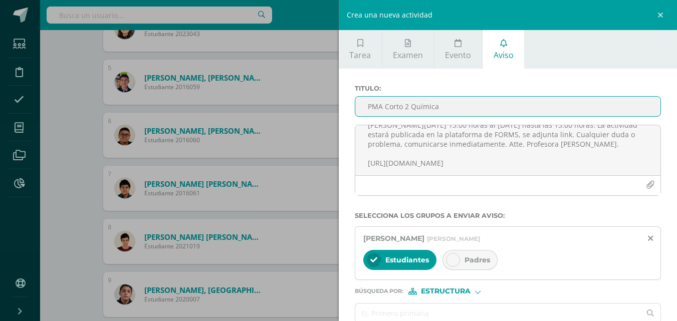
type input "PMA Corto 2 Química"
click at [455, 261] on icon at bounding box center [453, 260] width 7 height 7
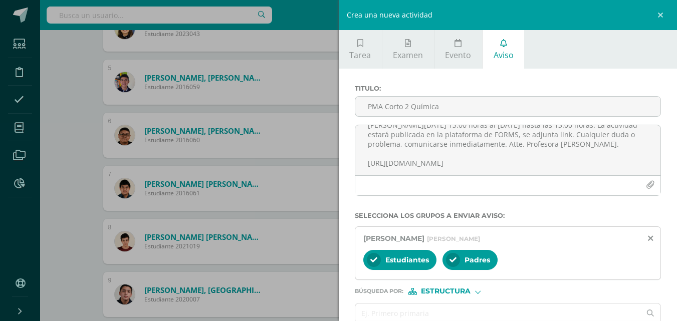
scroll to position [50, 0]
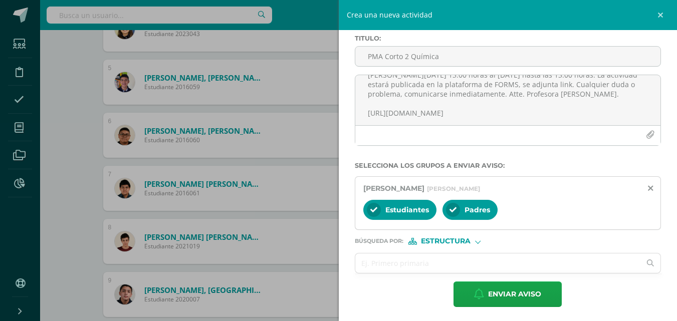
click at [474, 243] on div "Estructura" at bounding box center [446, 241] width 75 height 7
click at [471, 262] on span "Persona" at bounding box center [449, 267] width 81 height 13
click at [476, 258] on input "text" at bounding box center [499, 264] width 286 height 20
type input "coor"
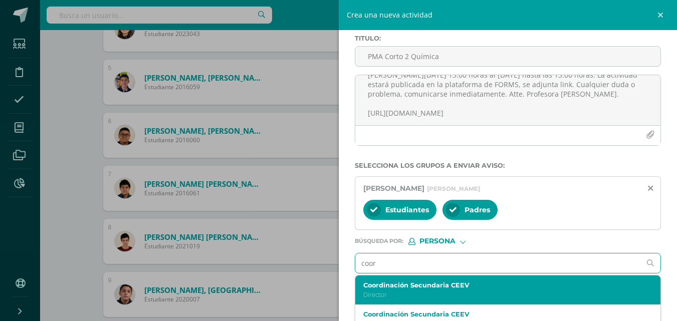
click at [443, 287] on label "Coordinación Secundaria CEEV" at bounding box center [502, 286] width 277 height 8
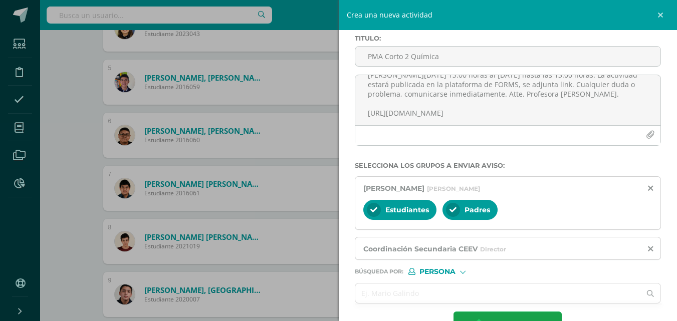
click at [455, 275] on span "Persona" at bounding box center [438, 272] width 36 height 6
click at [454, 295] on span "Persona" at bounding box center [450, 298] width 36 height 6
click at [454, 293] on input "text" at bounding box center [499, 294] width 286 height 20
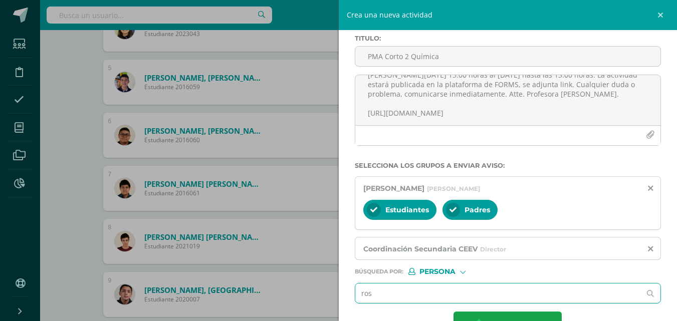
type input "[PERSON_NAME]"
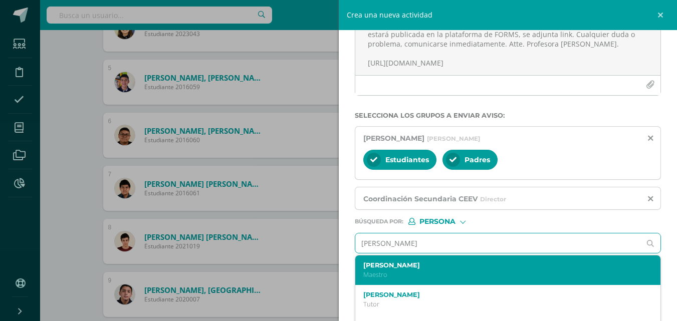
click at [418, 272] on p "Maestro" at bounding box center [502, 275] width 277 height 9
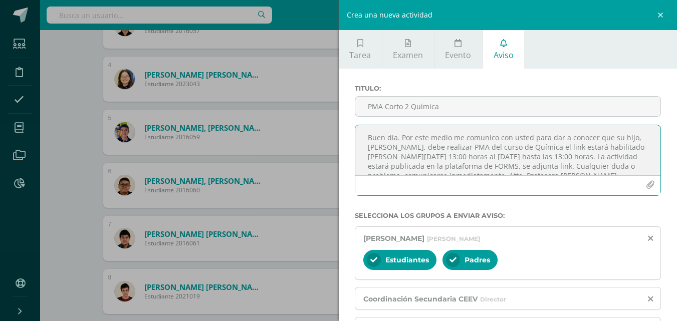
scroll to position [41, 0]
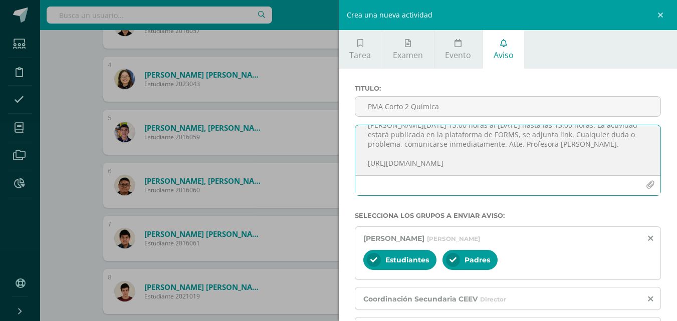
drag, startPoint x: 363, startPoint y: 136, endPoint x: 530, endPoint y: 183, distance: 173.5
click at [530, 183] on div "Buen día. Por este medio me comunico con usted para dar a conocer que su hijo, …" at bounding box center [508, 160] width 307 height 71
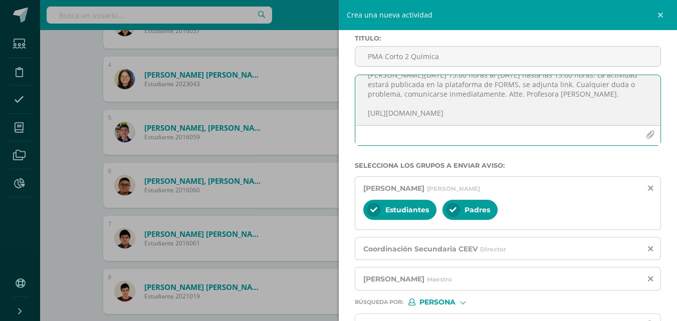
scroll to position [100, 0]
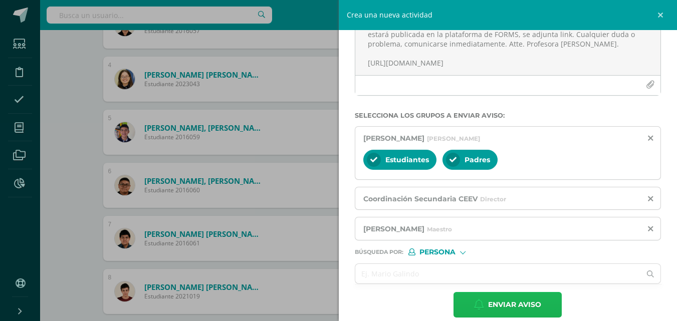
click at [497, 301] on span "Enviar aviso" at bounding box center [514, 305] width 53 height 25
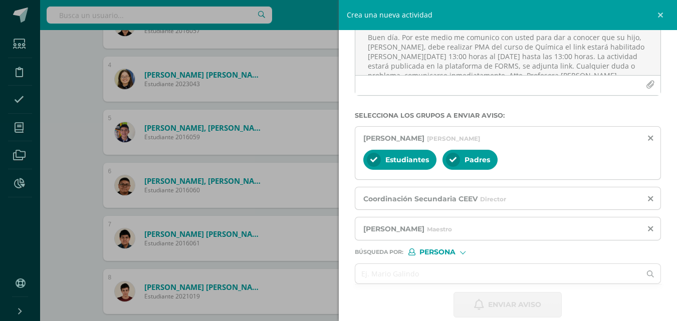
scroll to position [0, 0]
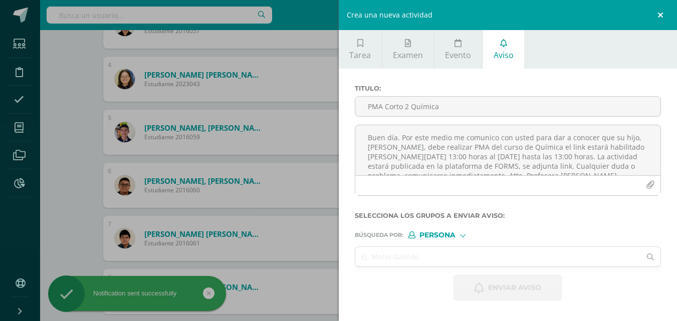
click at [662, 17] on link at bounding box center [662, 15] width 30 height 30
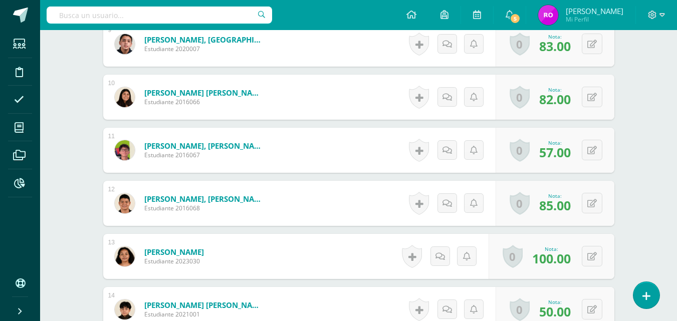
scroll to position [802, 0]
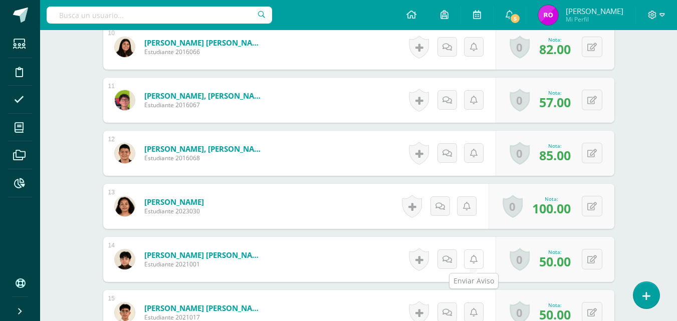
click at [478, 263] on link at bounding box center [474, 260] width 20 height 20
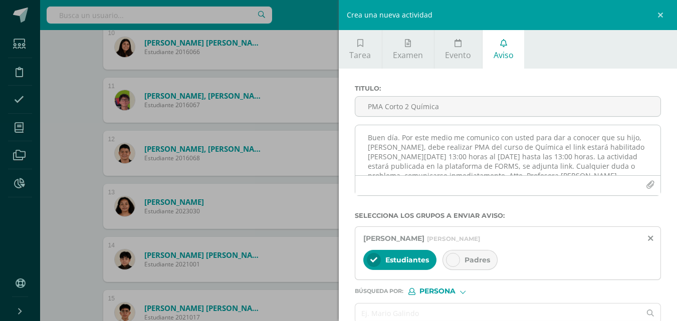
click at [462, 154] on textarea "Buen día. Por este medio me comunico con usted para dar a conocer que su hijo, …" at bounding box center [509, 150] width 306 height 50
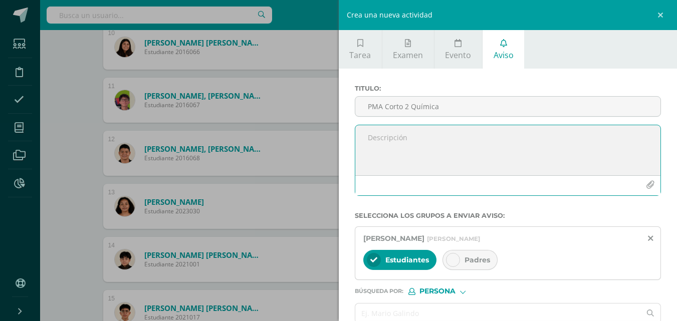
click at [463, 154] on textarea at bounding box center [509, 150] width 306 height 50
paste textarea "Buen día. Por este medio me comunico con usted para dar a conocer que su hijo, …"
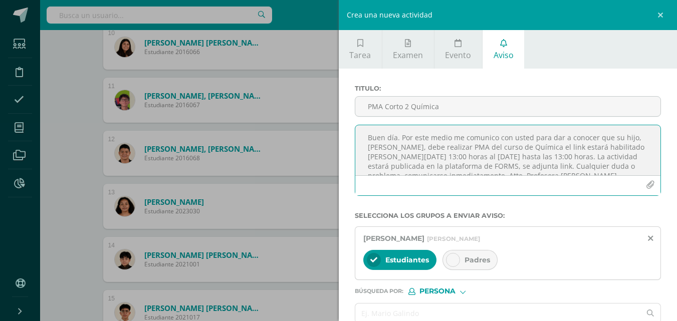
click at [418, 150] on textarea "Buen día. Por este medio me comunico con usted para dar a conocer que su hijo, …" at bounding box center [509, 150] width 306 height 50
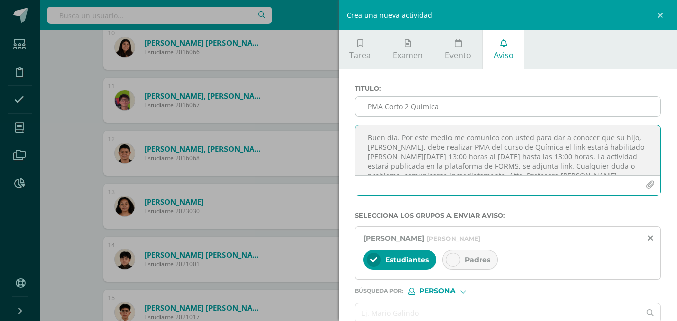
type textarea "Buen día. Por este medio me comunico con usted para dar a conocer que su hijo, …"
click at [418, 104] on input "PMA Corto 2 Química" at bounding box center [509, 107] width 306 height 20
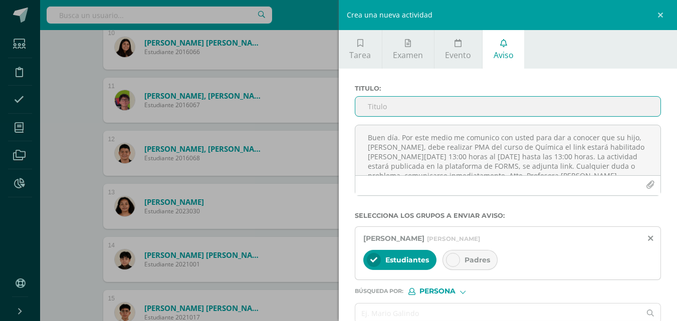
type input "O"
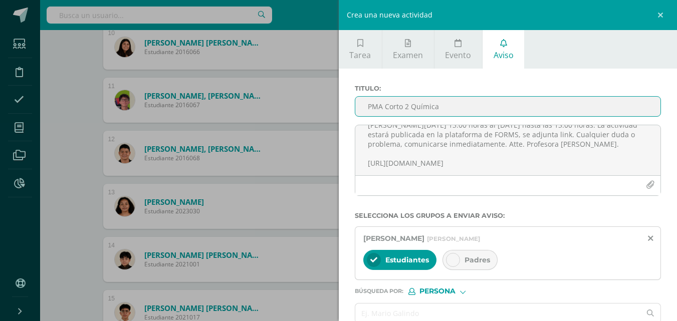
type input "PMA Corto 2 Química"
click at [454, 258] on icon at bounding box center [453, 260] width 7 height 7
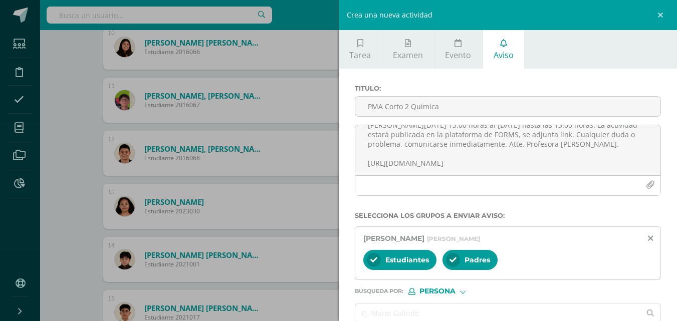
scroll to position [52, 0]
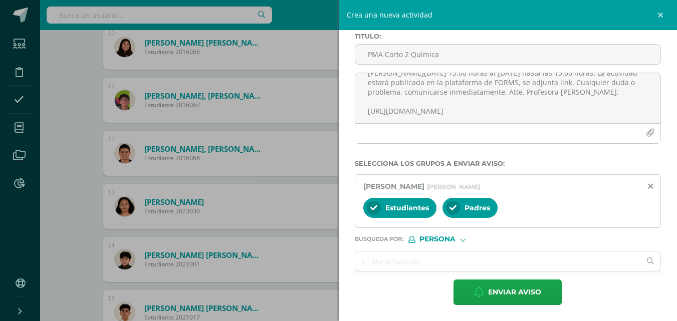
click at [464, 238] on div at bounding box center [463, 239] width 6 height 6
click at [458, 266] on span "Persona" at bounding box center [450, 266] width 36 height 6
click at [459, 259] on input "text" at bounding box center [499, 262] width 286 height 20
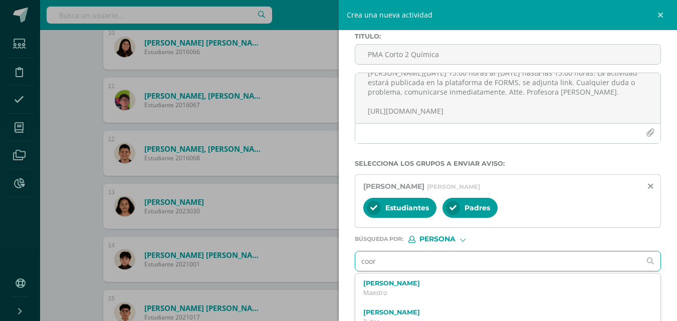
type input "coord"
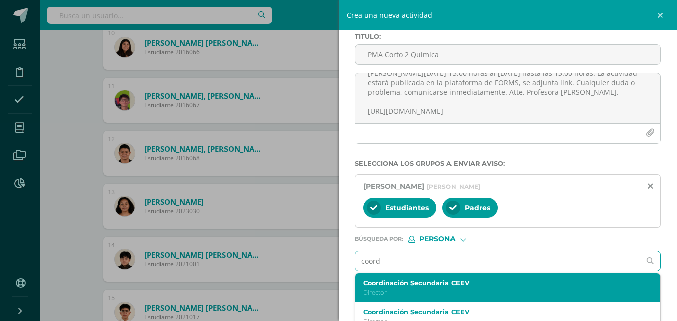
click at [435, 292] on p "Director" at bounding box center [502, 293] width 277 height 9
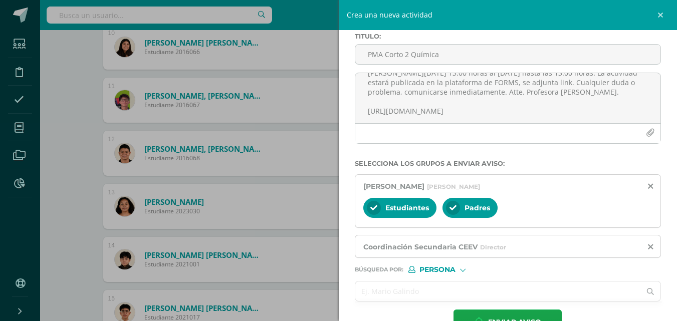
click at [443, 289] on input "text" at bounding box center [499, 292] width 286 height 20
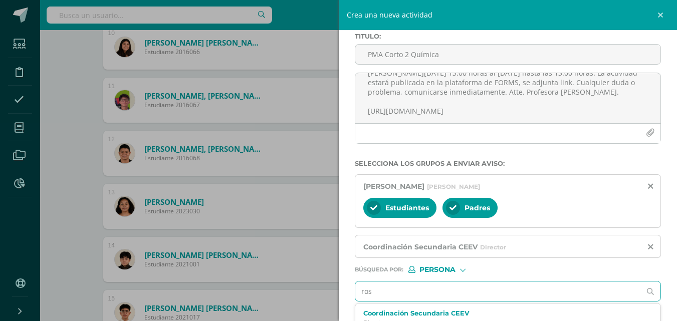
type input "[PERSON_NAME]"
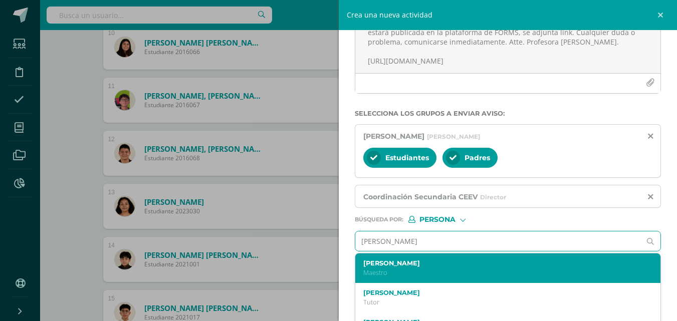
click at [441, 277] on p "Maestro" at bounding box center [502, 273] width 277 height 9
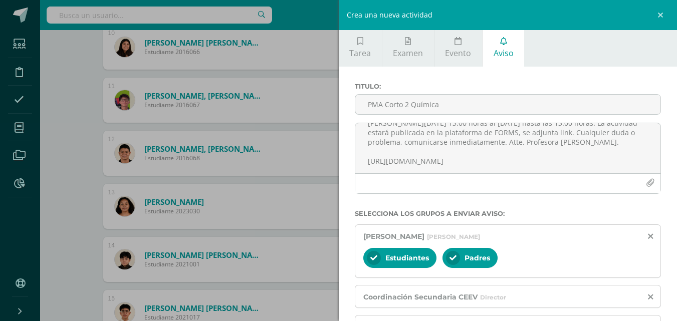
scroll to position [113, 0]
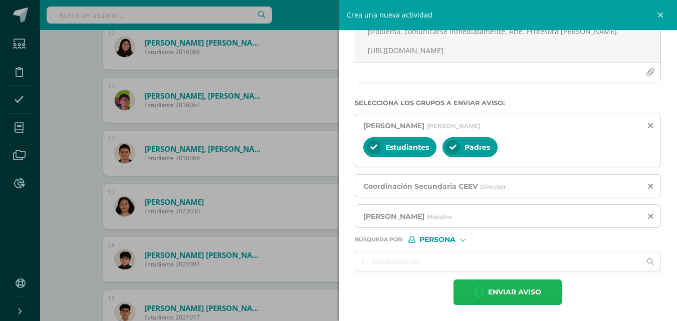
click at [501, 287] on span "Enviar aviso" at bounding box center [514, 292] width 53 height 25
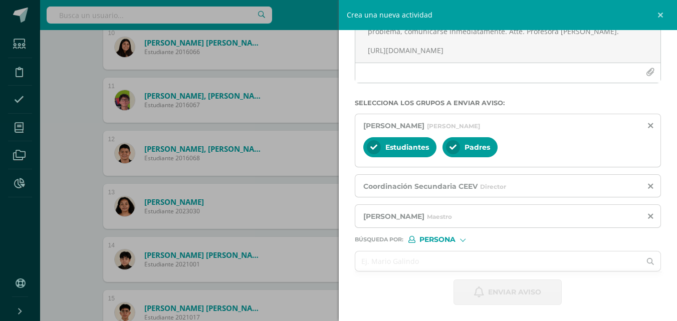
scroll to position [0, 0]
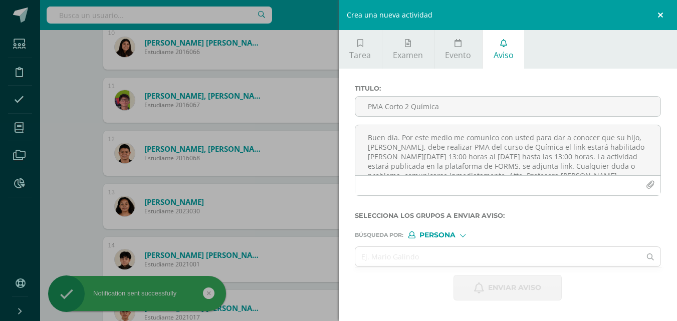
click at [664, 16] on link at bounding box center [662, 15] width 30 height 30
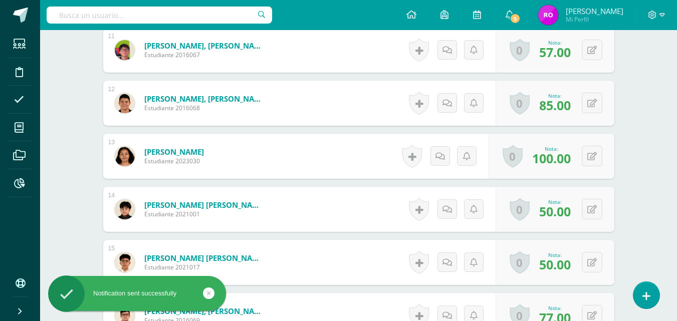
scroll to position [903, 0]
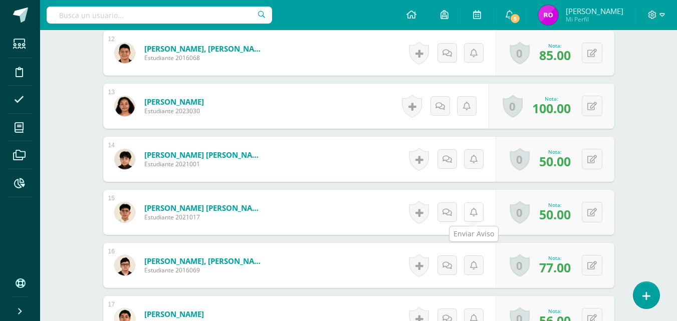
click at [476, 213] on icon at bounding box center [474, 213] width 8 height 9
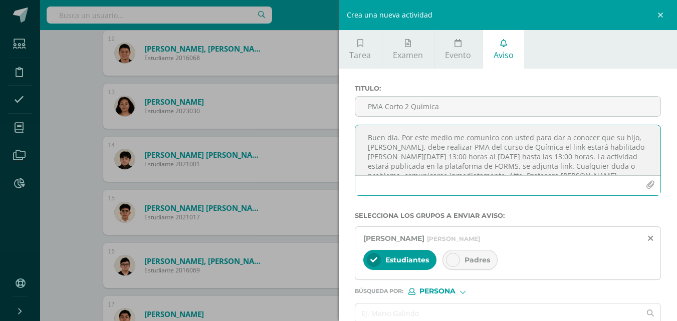
click at [457, 153] on textarea "Buen día. Por este medio me comunico con usted para dar a conocer que su hijo, …" at bounding box center [509, 150] width 306 height 50
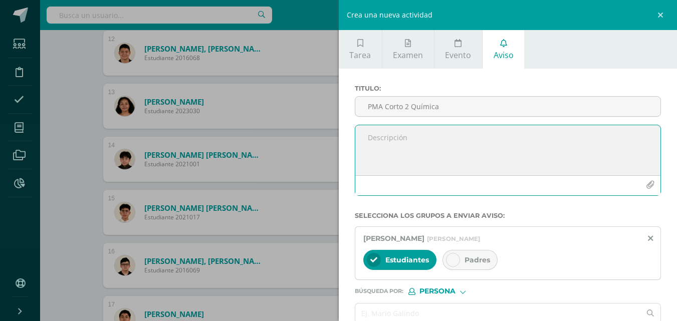
paste textarea "Buen día. Por este medio me comunico con usted para dar a conocer que su hijo, …"
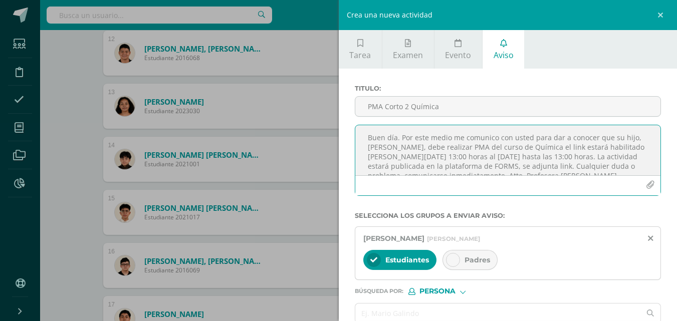
scroll to position [34, 0]
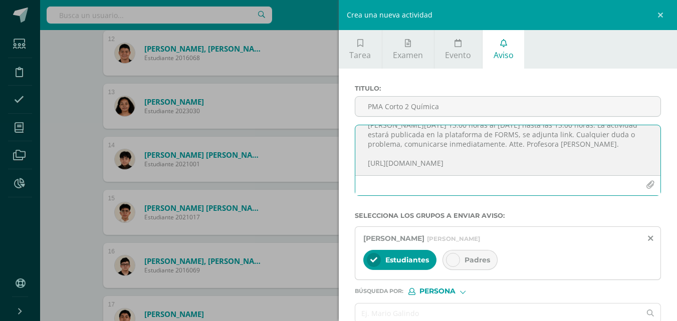
click at [451, 257] on icon at bounding box center [453, 260] width 7 height 7
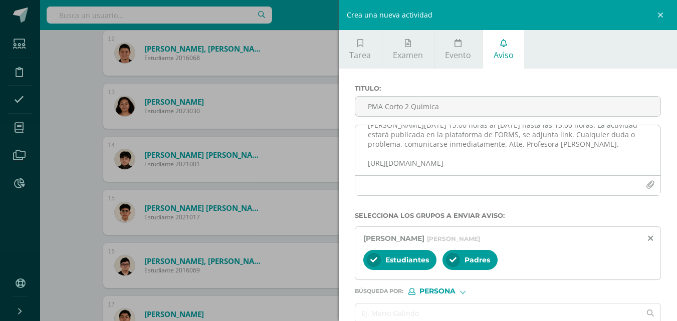
scroll to position [0, 0]
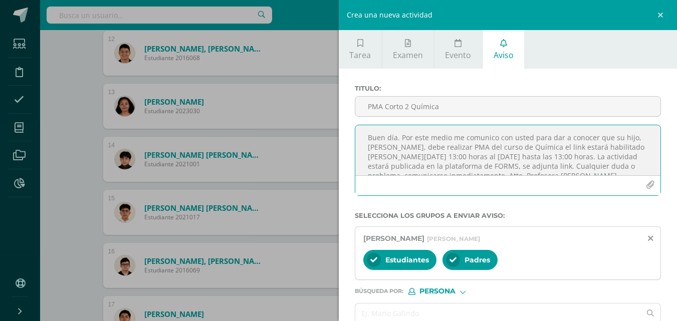
drag, startPoint x: 418, startPoint y: 148, endPoint x: 370, endPoint y: 150, distance: 48.2
click at [370, 150] on textarea "Buen día. Por este medio me comunico con usted para dar a conocer que su hijo, …" at bounding box center [509, 150] width 306 height 50
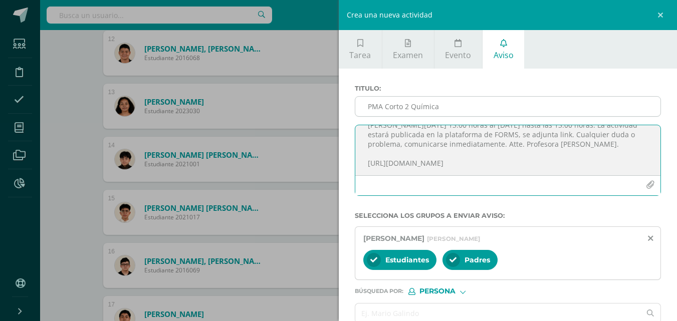
type textarea "Buen día. Por este medio me comunico con usted para dar a conocer que su hijo, …"
click at [389, 109] on input "PMA Corto 2 Química" at bounding box center [509, 107] width 306 height 20
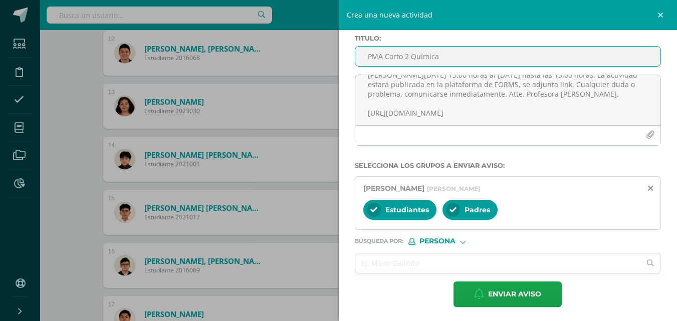
scroll to position [52, 0]
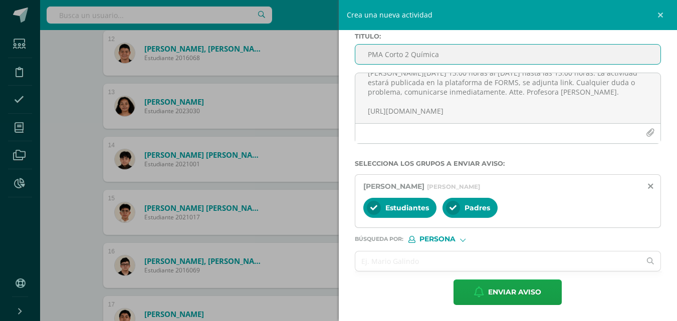
type input "PMA Corto 2 Química"
click at [456, 237] on span "Persona" at bounding box center [438, 240] width 36 height 6
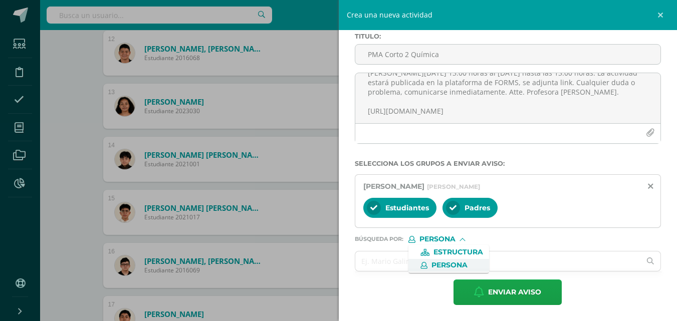
click at [456, 266] on span "Persona" at bounding box center [450, 266] width 36 height 6
click at [456, 266] on input "text" at bounding box center [499, 262] width 286 height 20
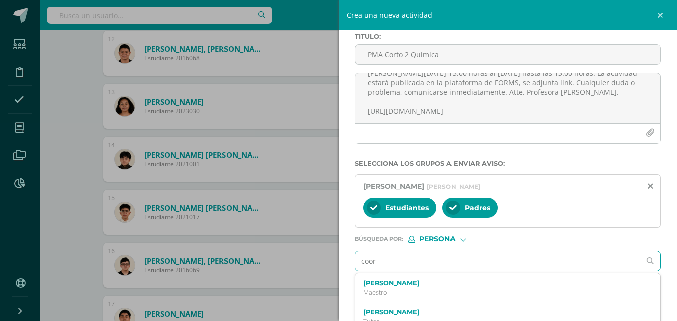
type input "coord"
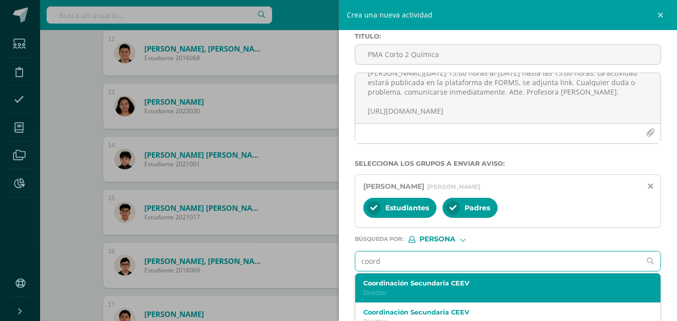
click at [417, 278] on div "Coordinación Secundaria CEEV Director" at bounding box center [509, 289] width 306 height 30
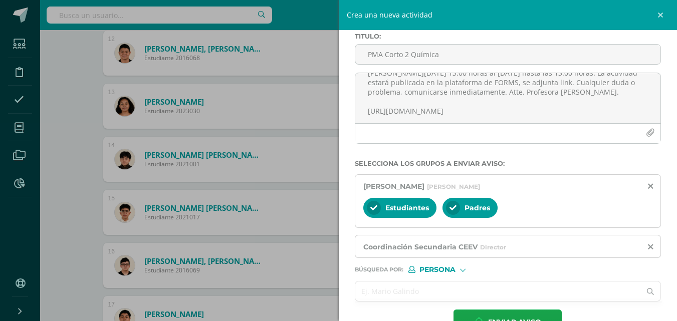
click at [430, 294] on input "text" at bounding box center [499, 292] width 286 height 20
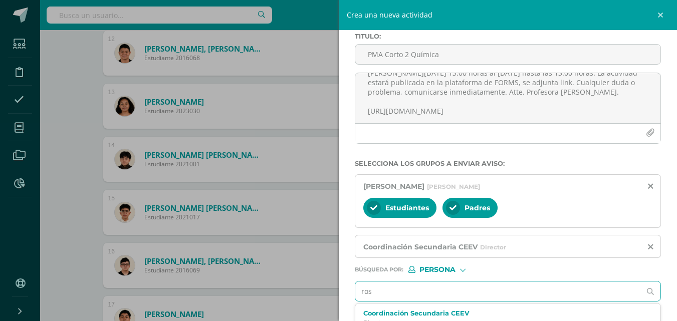
type input "[PERSON_NAME]"
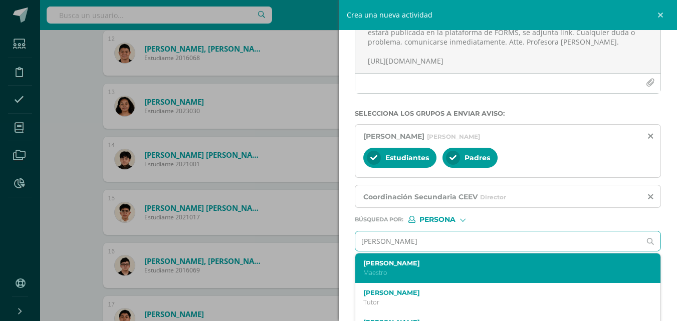
click at [442, 270] on p "Maestro" at bounding box center [502, 273] width 277 height 9
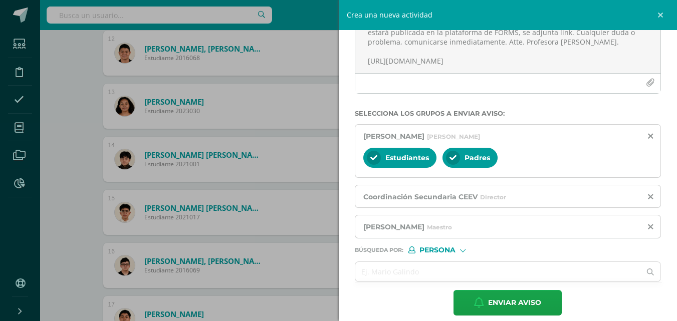
scroll to position [113, 0]
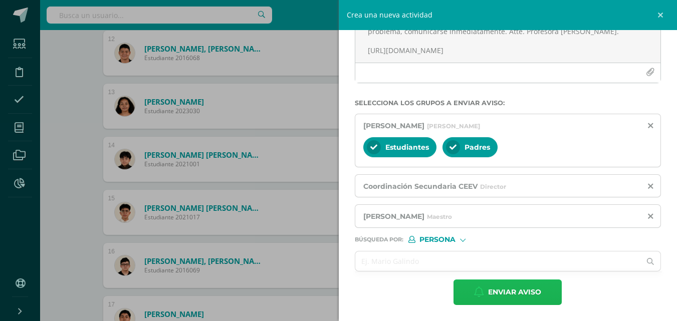
click at [510, 297] on span "Enviar aviso" at bounding box center [514, 292] width 53 height 25
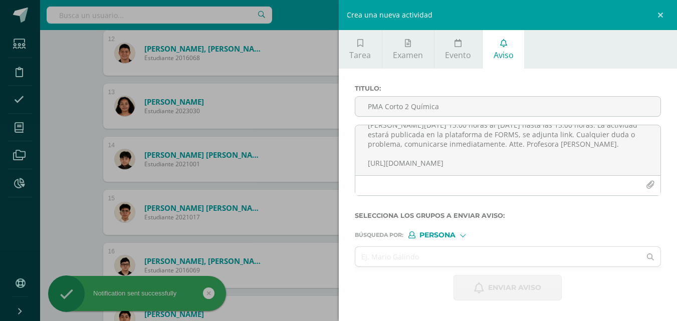
scroll to position [0, 0]
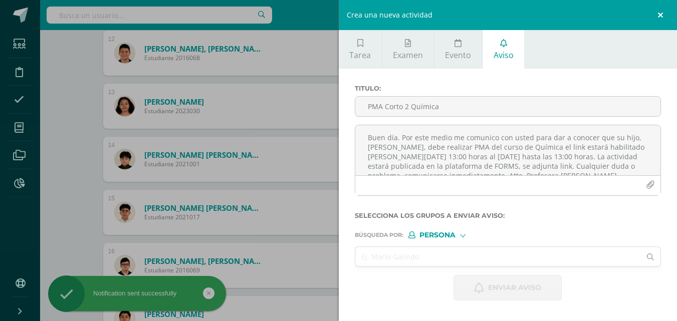
click at [662, 11] on link at bounding box center [662, 15] width 30 height 30
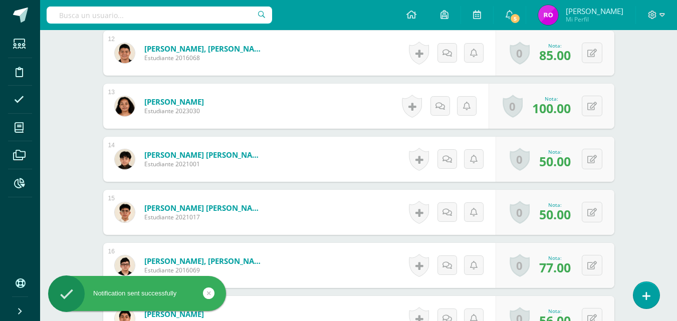
scroll to position [953, 0]
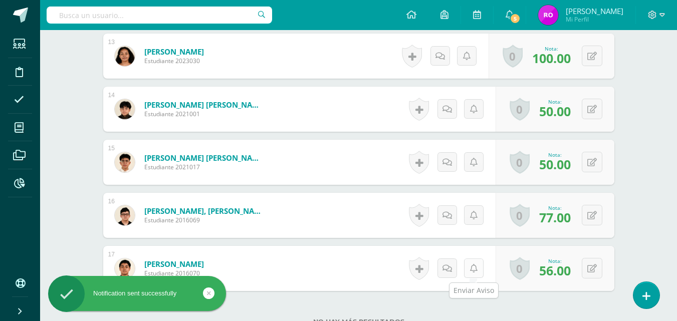
click at [472, 266] on icon at bounding box center [474, 269] width 8 height 9
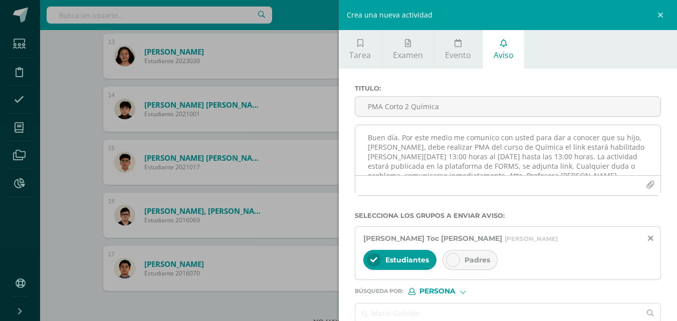
click at [471, 147] on textarea "Buen día. Por este medio me comunico con usted para dar a conocer que su hijo, …" at bounding box center [509, 150] width 306 height 50
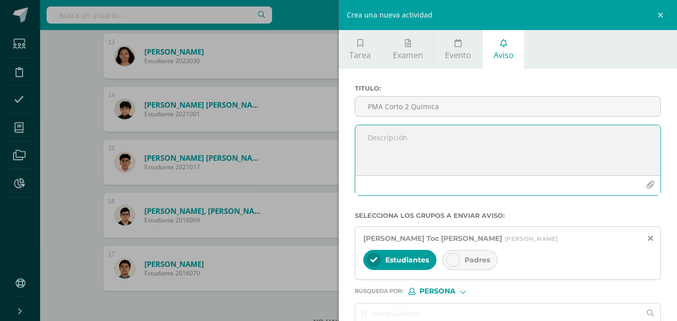
paste textarea "Buen día. Por este medio me comunico con usted para dar a conocer que su hijo, …"
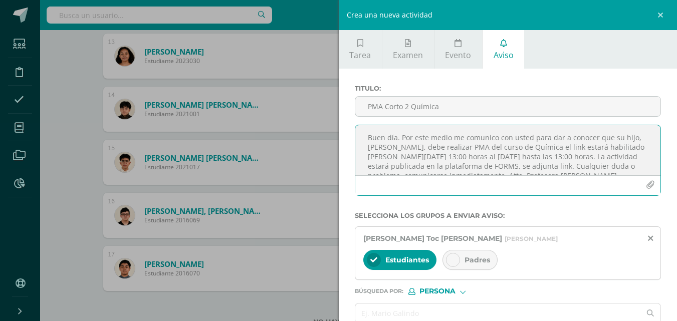
drag, startPoint x: 419, startPoint y: 147, endPoint x: 370, endPoint y: 146, distance: 48.7
click at [370, 146] on textarea "Buen día. Por este medio me comunico con usted para dar a conocer que su hijo, …" at bounding box center [509, 150] width 306 height 50
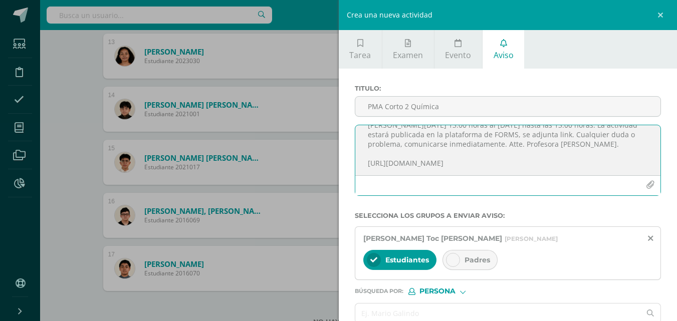
type textarea "Buen día. Por este medio me comunico con usted para dar a conocer que su hijo, …"
click at [457, 262] on div at bounding box center [453, 260] width 14 height 14
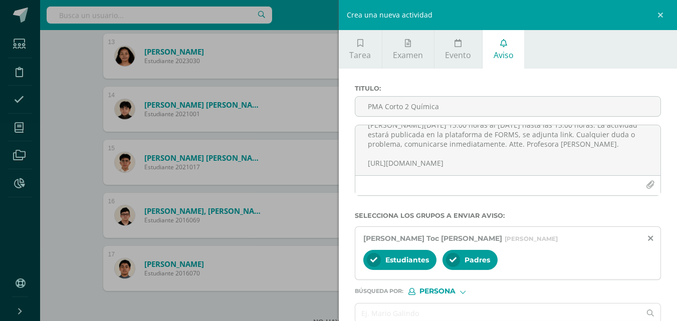
scroll to position [50, 0]
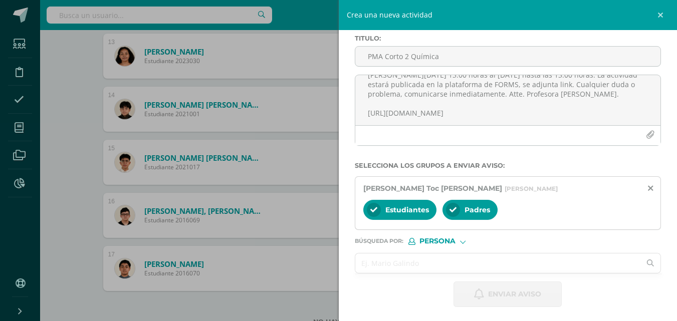
click at [445, 261] on input "text" at bounding box center [499, 264] width 286 height 20
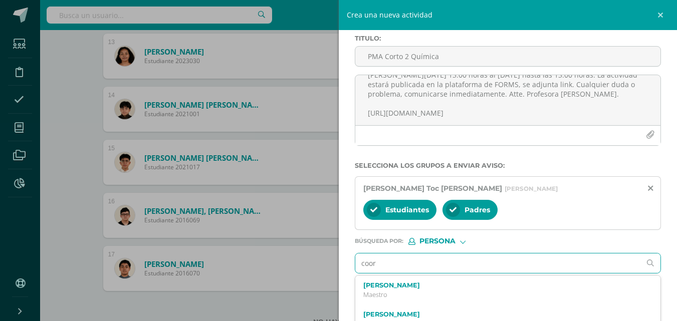
type input "coord"
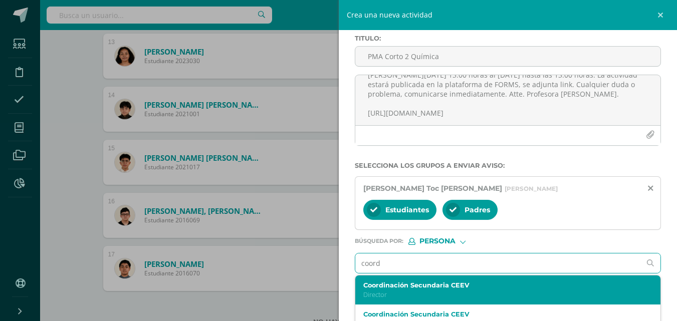
click at [439, 283] on label "Coordinación Secundaria CEEV" at bounding box center [502, 286] width 277 height 8
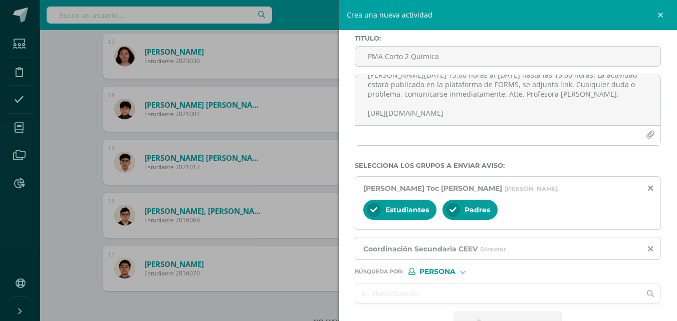
click at [438, 287] on input "text" at bounding box center [499, 294] width 286 height 20
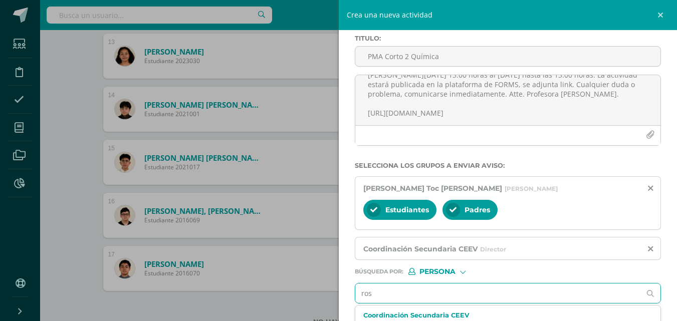
type input "[PERSON_NAME]"
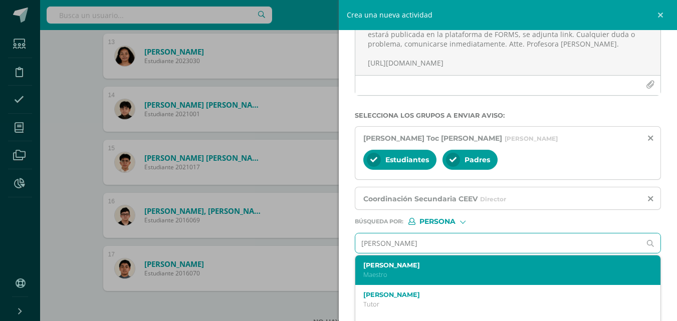
click at [445, 271] on p "Maestro" at bounding box center [502, 275] width 277 height 9
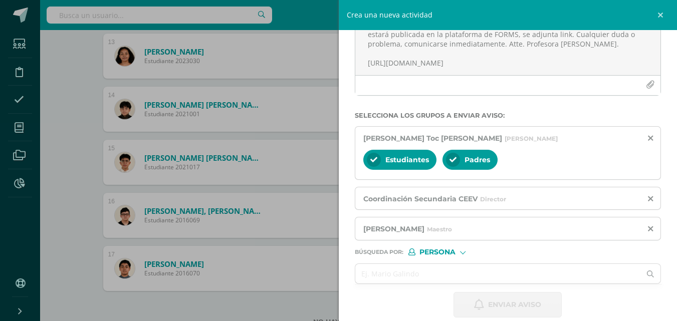
scroll to position [0, 0]
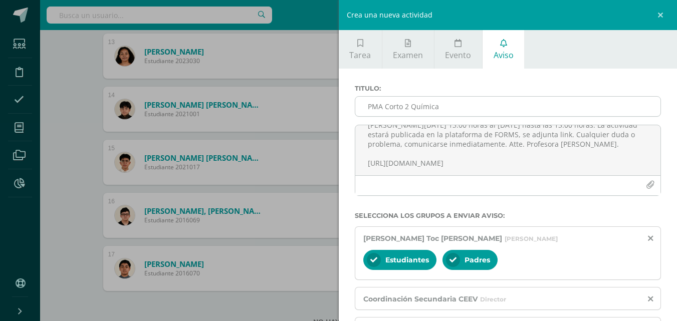
click at [445, 111] on input "PMA Corto 2 Química" at bounding box center [509, 107] width 306 height 20
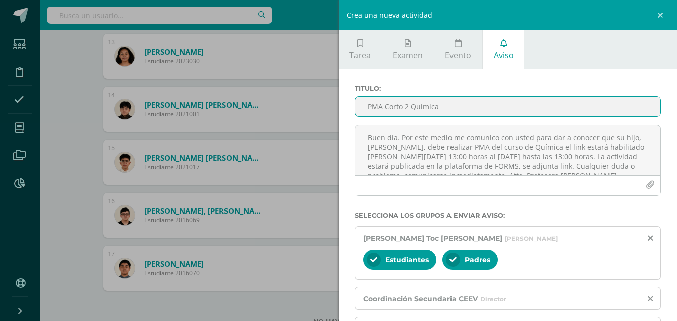
scroll to position [100, 0]
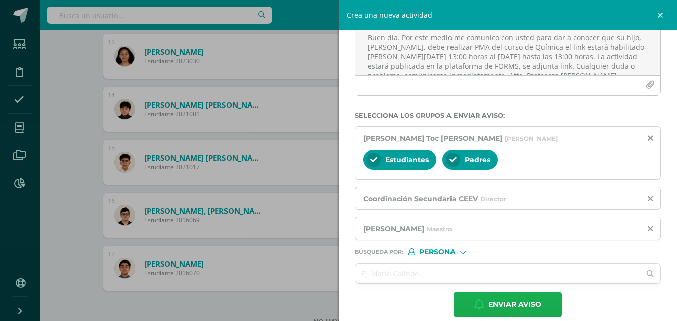
type input "PMA Corto 2 Química"
click at [503, 302] on span "Enviar aviso" at bounding box center [514, 305] width 53 height 25
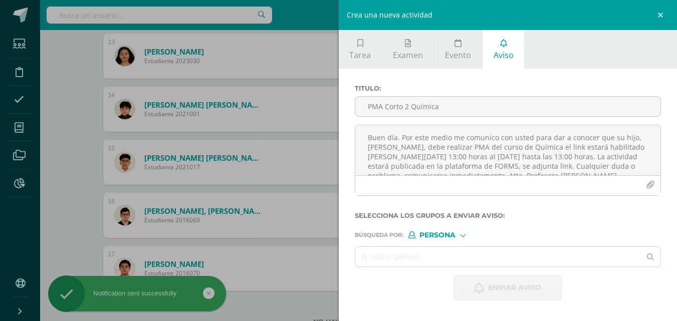
scroll to position [0, 0]
click at [662, 14] on link at bounding box center [662, 15] width 30 height 30
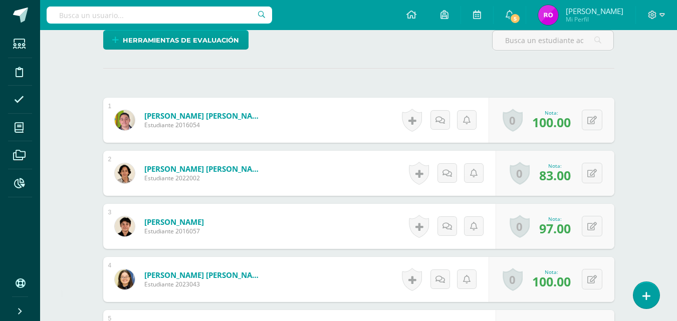
scroll to position [201, 0]
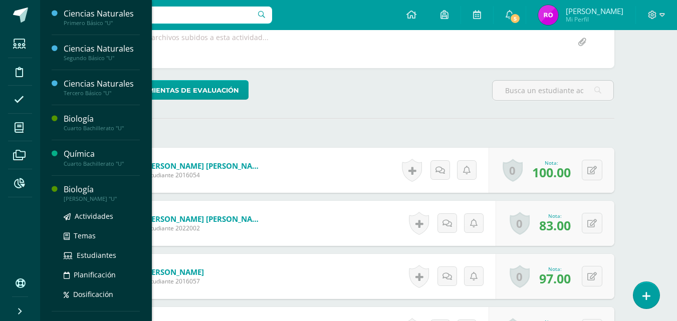
click at [81, 193] on div "Biología" at bounding box center [102, 190] width 76 height 12
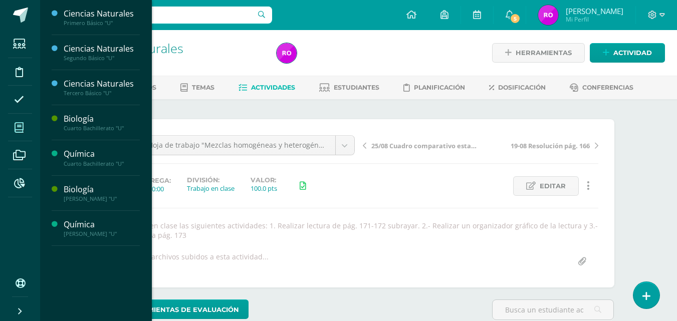
scroll to position [1, 0]
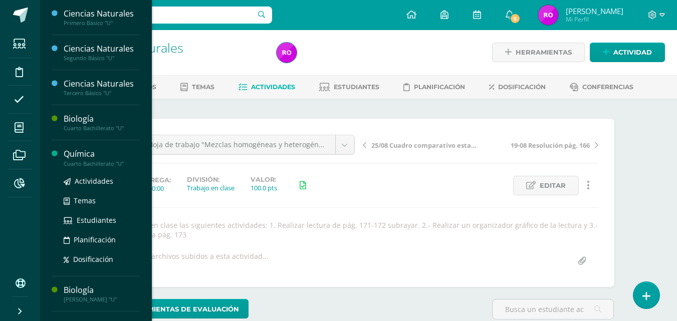
click at [96, 159] on div "Química" at bounding box center [102, 154] width 76 height 12
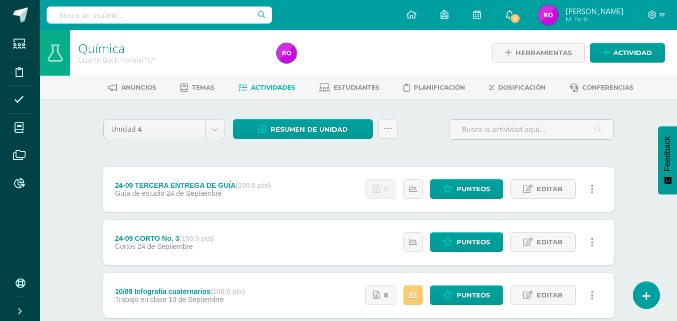
click at [514, 11] on icon at bounding box center [510, 14] width 8 height 9
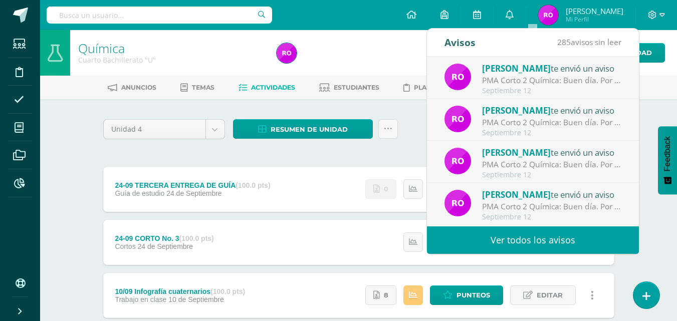
click at [512, 80] on div "PMA Corto 2 Química: Buen día. Por este medio me comunico con usted para dar a …" at bounding box center [551, 81] width 139 height 12
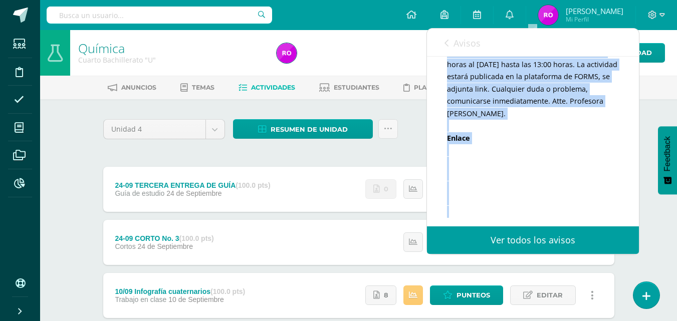
scroll to position [178, 0]
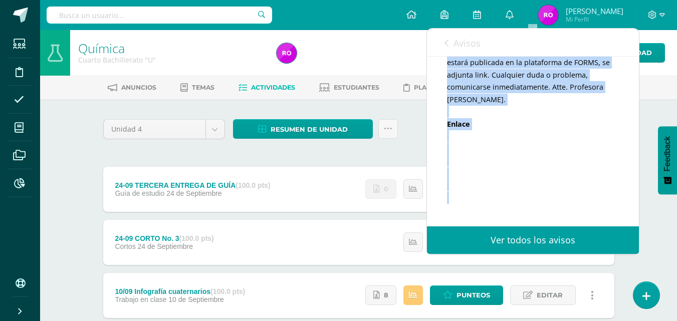
drag, startPoint x: 447, startPoint y: 167, endPoint x: 517, endPoint y: 104, distance: 94.1
click at [517, 104] on div "Buen día. Por este medio me comunico con usted para dar a conocer que su hija, …" at bounding box center [533, 105] width 172 height 221
copy div "Buen día. Por este medio me comunico con usted para dar a conocer que su hija, …"
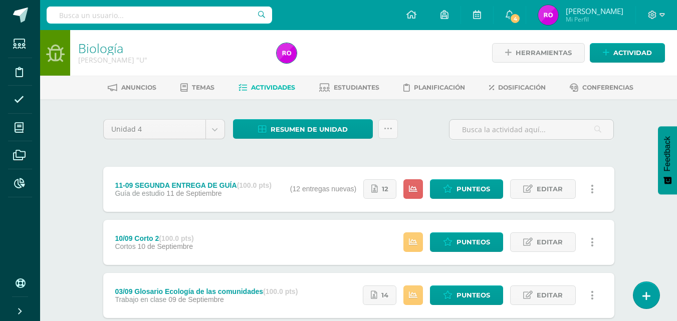
scroll to position [50, 0]
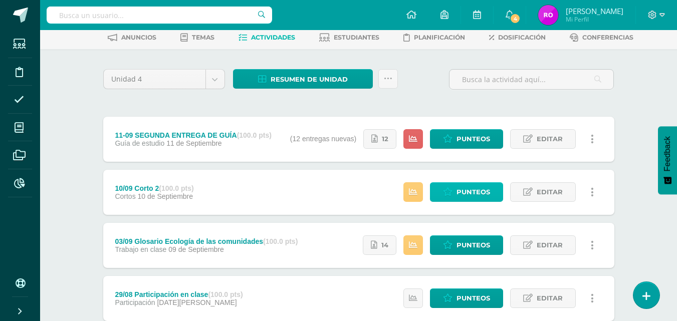
click at [454, 194] on link "Punteos" at bounding box center [466, 193] width 73 height 20
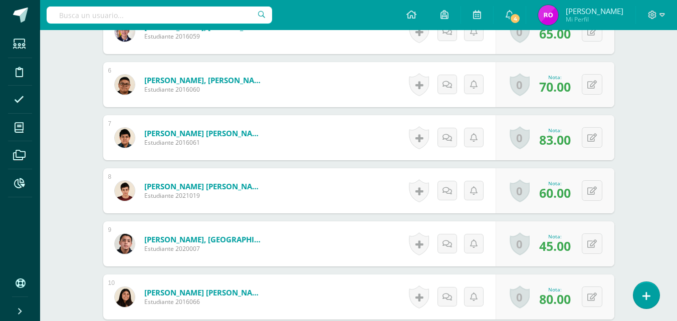
scroll to position [602, 0]
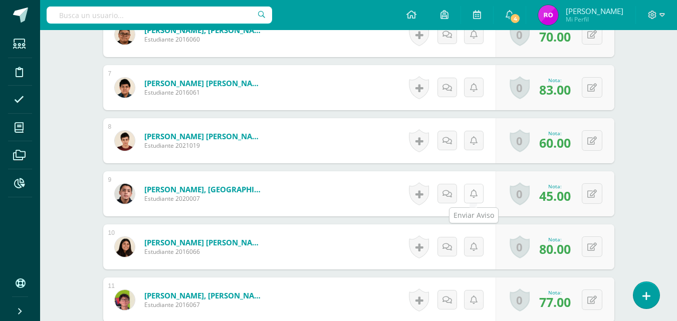
click at [471, 191] on icon at bounding box center [474, 194] width 8 height 9
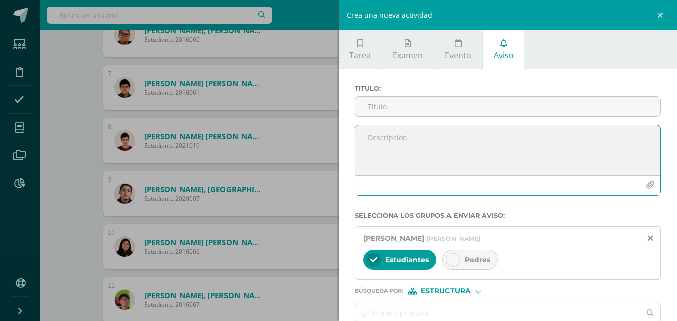
drag, startPoint x: 467, startPoint y: 132, endPoint x: 459, endPoint y: 133, distance: 8.6
click at [463, 129] on textarea at bounding box center [509, 150] width 306 height 50
click at [459, 139] on textarea at bounding box center [509, 150] width 306 height 50
paste textarea "Buen día. Por este medio me comunico con usted para dar a conocer que su hijo, …"
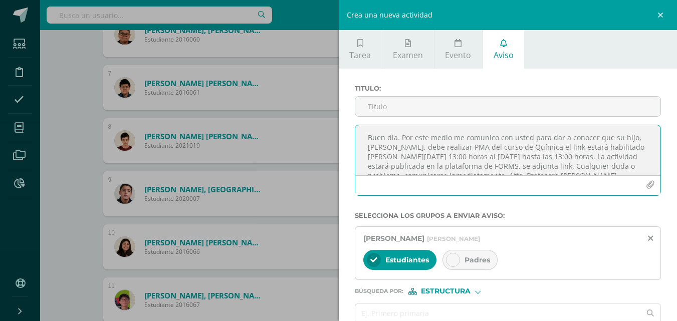
click at [420, 151] on textarea "Buen día. Por este medio me comunico con usted para dar a conocer que su hijo, …" at bounding box center [509, 150] width 306 height 50
click at [561, 150] on textarea "Buen día. Por este medio me comunico con usted para dar a conocer que su hijo, …" at bounding box center [509, 150] width 306 height 50
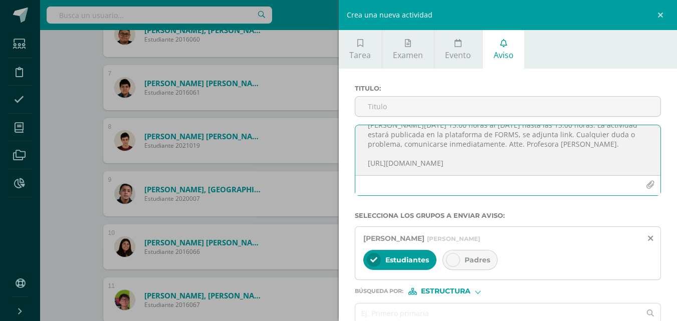
drag, startPoint x: 521, startPoint y: 164, endPoint x: 305, endPoint y: 157, distance: 216.2
click at [305, 157] on div "Crea una nueva actividad Tarea Examen Evento Aviso Título: Fecha: [DATE] 20:00:…" at bounding box center [338, 160] width 677 height 321
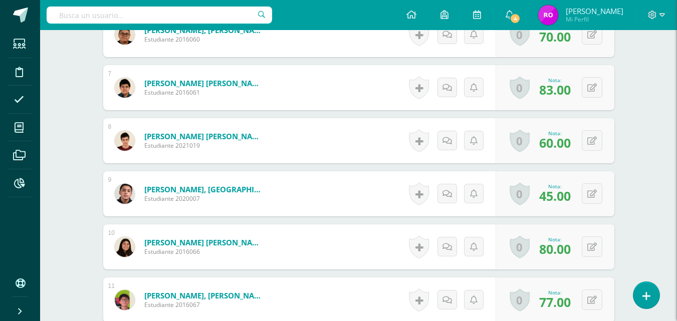
scroll to position [13, 0]
click at [477, 199] on link at bounding box center [474, 194] width 20 height 20
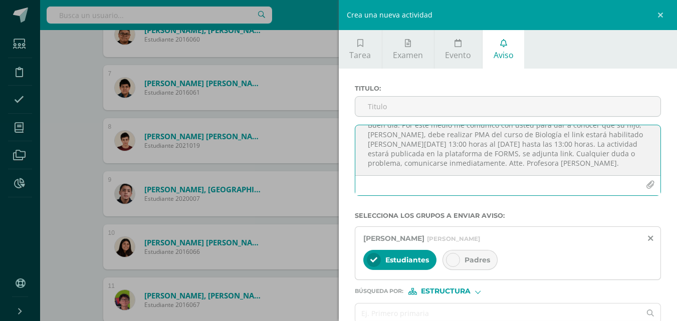
scroll to position [41, 0]
paste textarea "[URL][DOMAIN_NAME]"
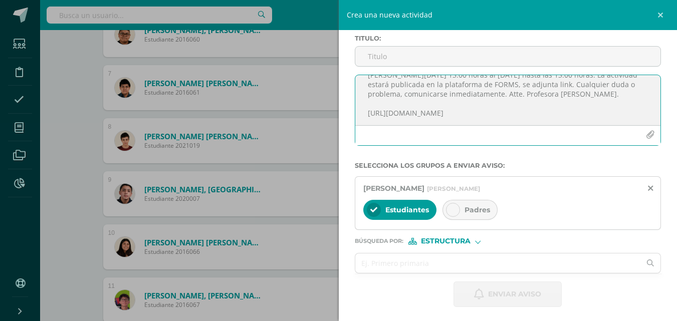
scroll to position [52, 0]
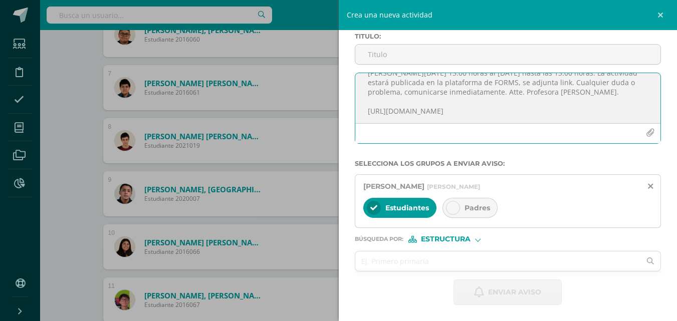
type textarea "Buen día. Por este medio me comunico con usted para dar a conocer que su hijo, …"
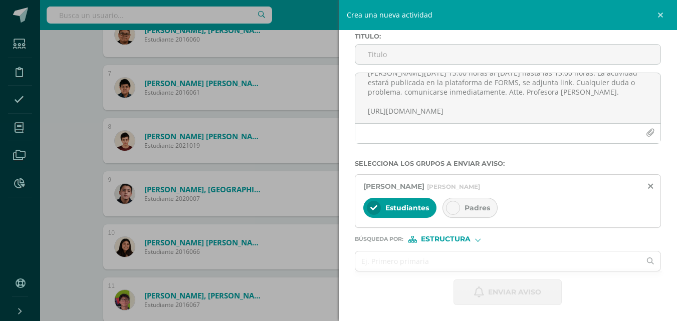
click at [451, 210] on icon at bounding box center [453, 208] width 7 height 7
click at [470, 240] on span "Estructura" at bounding box center [446, 240] width 50 height 6
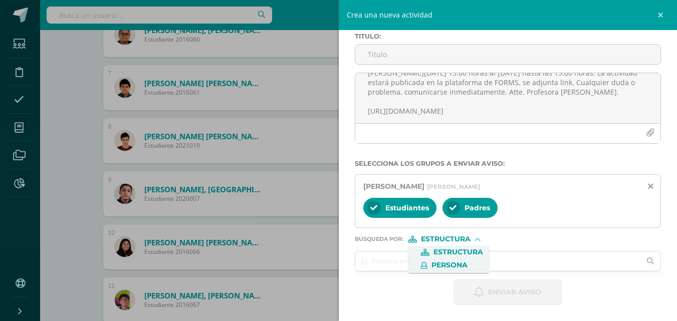
click at [468, 263] on span "Persona" at bounding box center [450, 266] width 36 height 6
click at [468, 263] on input "text" at bounding box center [499, 262] width 286 height 20
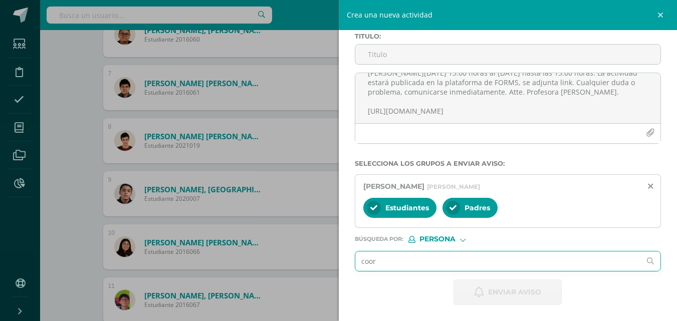
type input "coord"
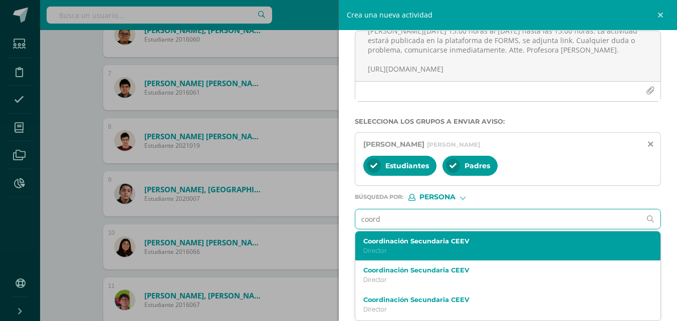
click at [462, 245] on div "Coordinación Secundaria CEEV Director" at bounding box center [502, 247] width 277 height 18
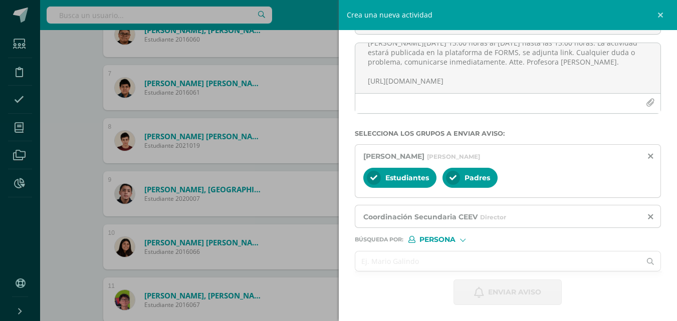
click at [431, 262] on input "text" at bounding box center [499, 262] width 286 height 20
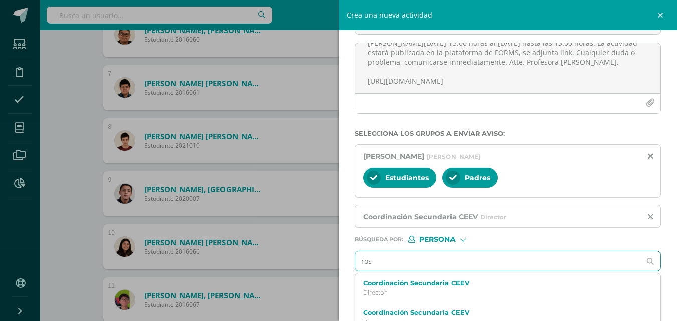
type input "[PERSON_NAME]"
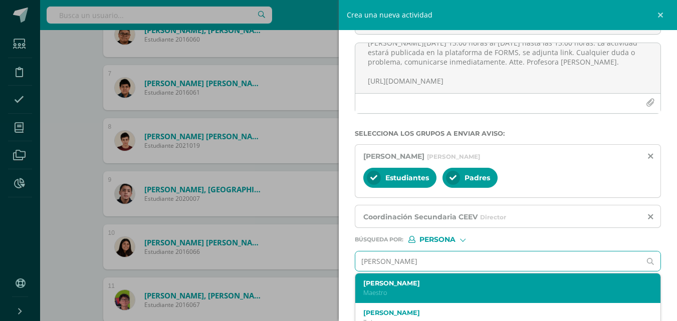
click at [441, 283] on label "[PERSON_NAME]" at bounding box center [502, 284] width 277 height 8
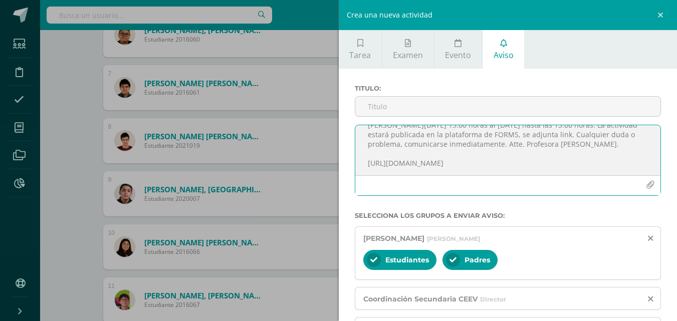
scroll to position [41, 0]
drag, startPoint x: 366, startPoint y: 138, endPoint x: 563, endPoint y: 182, distance: 202.2
click at [563, 182] on div "Buen día. Por este medio me comunico con usted para dar a conocer que su hijo, …" at bounding box center [508, 160] width 307 height 71
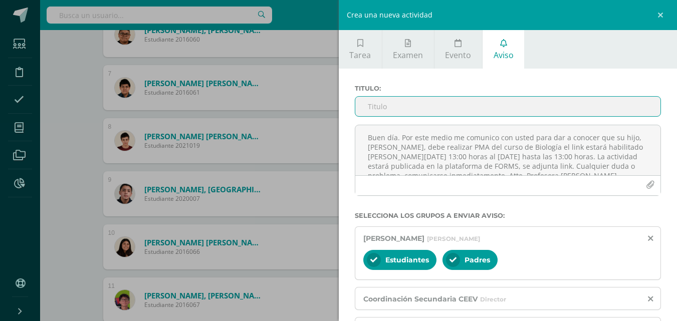
click at [441, 106] on input "Titulo :" at bounding box center [509, 107] width 306 height 20
type input "PMA Corto 2 Biología"
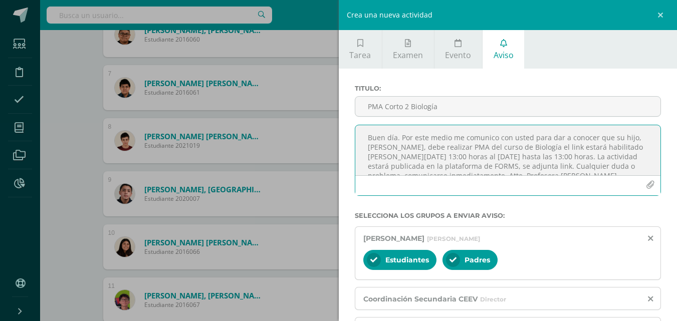
scroll to position [41, 0]
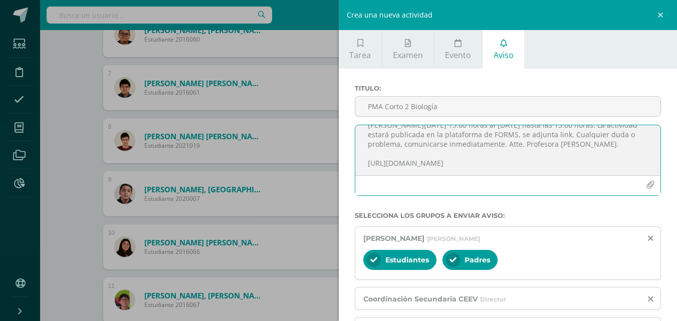
drag, startPoint x: 369, startPoint y: 140, endPoint x: 583, endPoint y: 190, distance: 219.4
click at [583, 190] on div "Buen día. Por este medio me comunico con usted para dar a conocer que su hijo, …" at bounding box center [508, 160] width 307 height 71
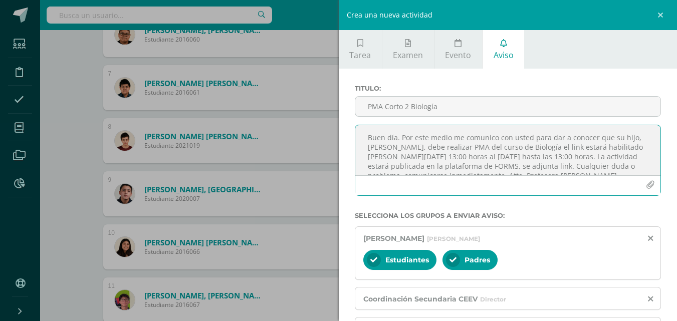
click at [558, 148] on textarea "Buen día. Por este medio me comunico con usted para dar a conocer que su hijo, …" at bounding box center [509, 150] width 306 height 50
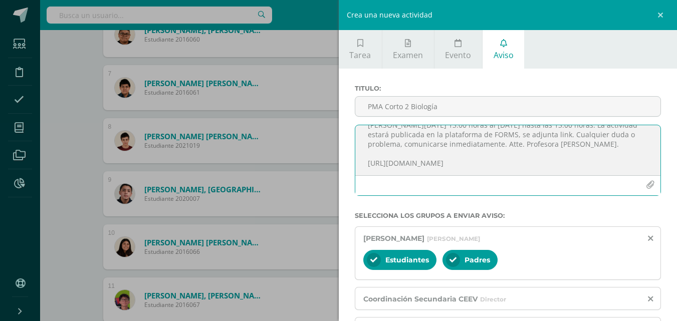
scroll to position [100, 0]
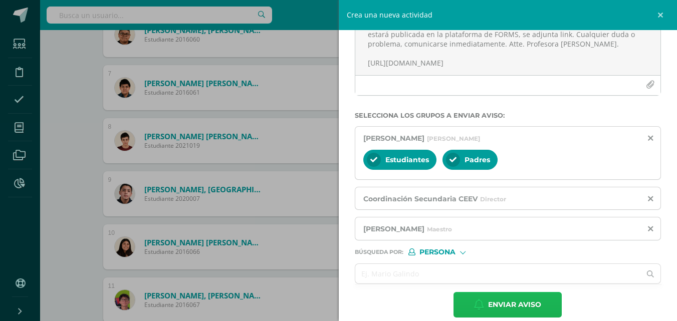
click at [507, 303] on span "Enviar aviso" at bounding box center [514, 305] width 53 height 25
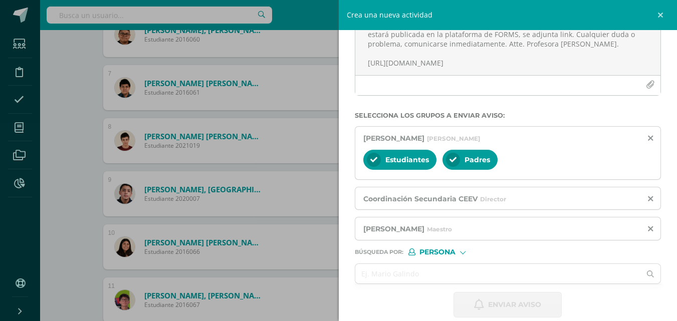
scroll to position [0, 0]
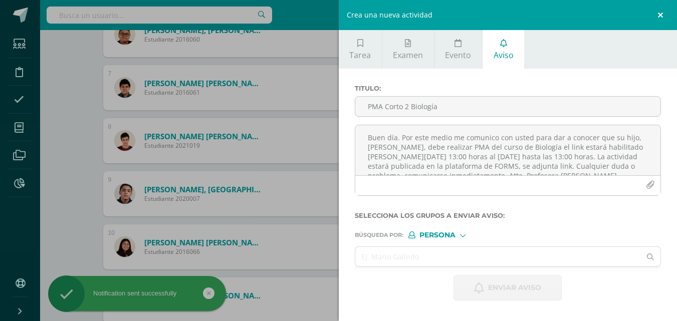
click at [658, 17] on link at bounding box center [662, 15] width 30 height 30
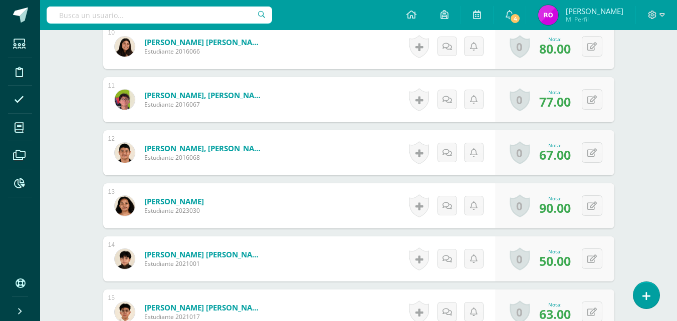
scroll to position [853, 0]
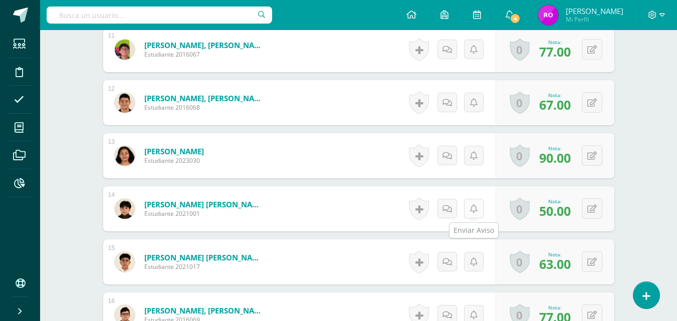
click at [474, 209] on icon at bounding box center [474, 209] width 8 height 9
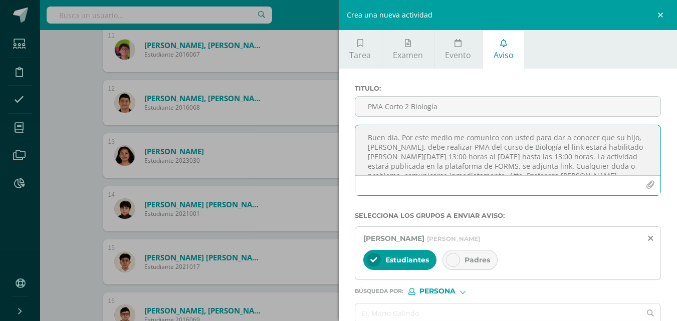
click at [476, 140] on textarea "Buen día. Por este medio me comunico con usted para dar a conocer que su hijo, …" at bounding box center [509, 150] width 306 height 50
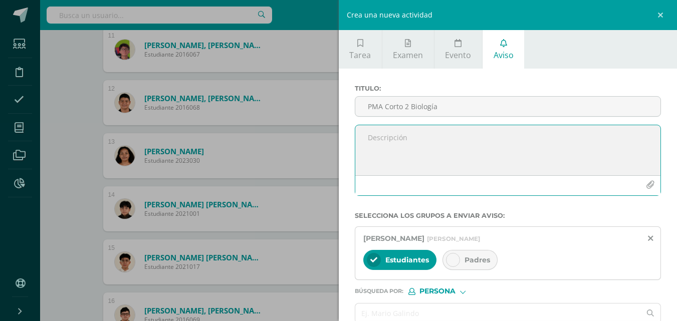
paste textarea "Buen día. Por este medio me comunico con usted para dar a conocer que su hijo, …"
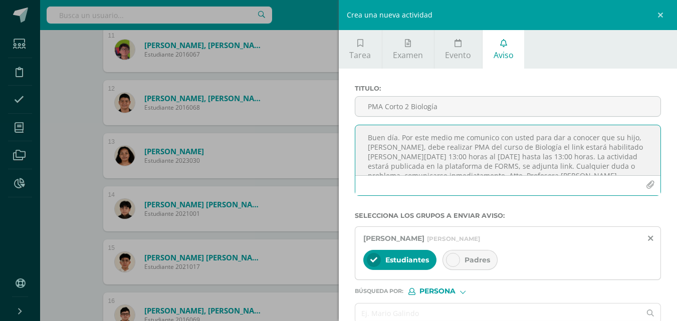
scroll to position [903, 0]
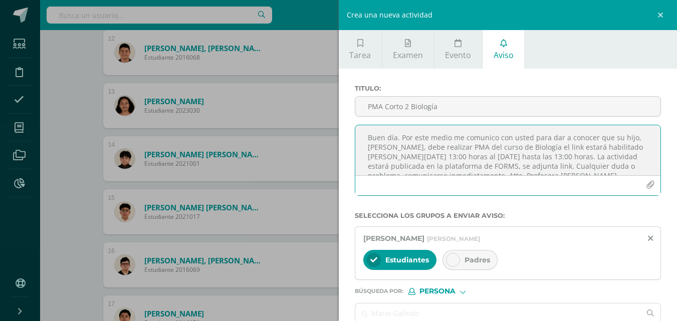
click at [426, 146] on textarea "Buen día. Por este medio me comunico con usted para dar a conocer que su hijo, …" at bounding box center [509, 150] width 306 height 50
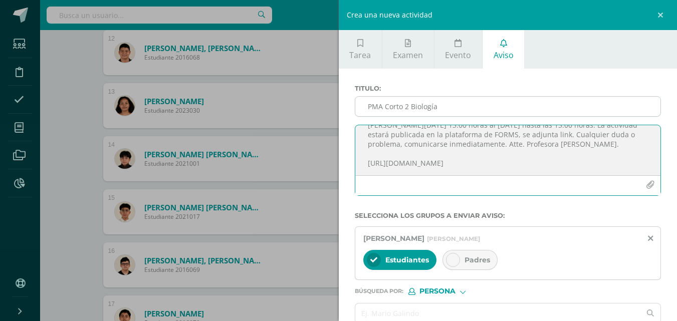
type textarea "Buen día. Por este medio me comunico con usted para dar a conocer que su hijo, …"
click at [447, 110] on input "PMA Corto 2 Biología" at bounding box center [509, 107] width 306 height 20
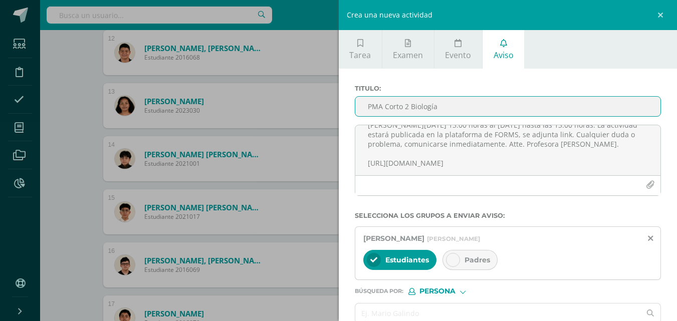
scroll to position [52, 0]
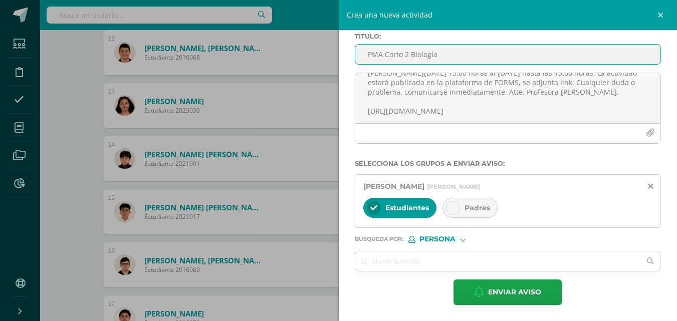
type input "PMA Corto 2 Biología"
click at [458, 207] on div at bounding box center [453, 208] width 14 height 14
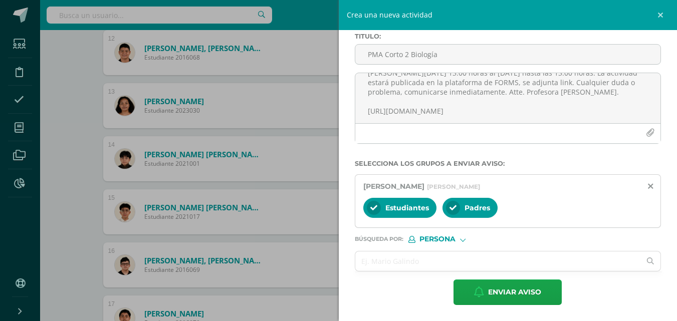
click at [467, 241] on div "Persona" at bounding box center [446, 239] width 75 height 7
click at [466, 264] on span "Persona" at bounding box center [450, 266] width 36 height 6
click at [468, 261] on input "text" at bounding box center [499, 262] width 286 height 20
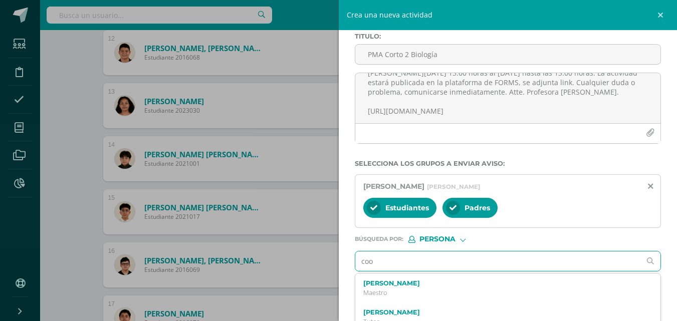
type input "coor"
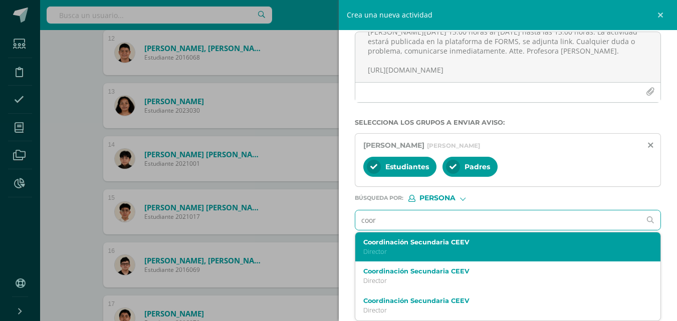
click at [465, 248] on p "Director" at bounding box center [502, 252] width 277 height 9
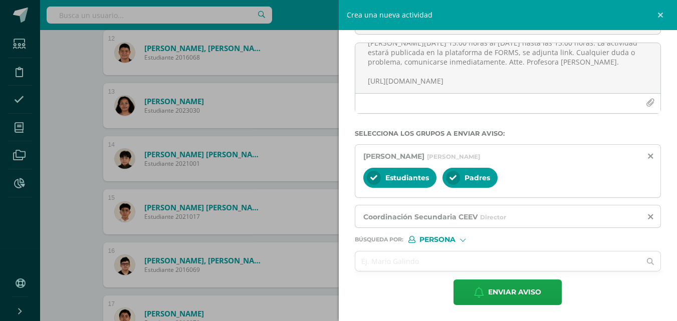
scroll to position [82, 0]
click at [412, 260] on input "text" at bounding box center [499, 262] width 286 height 20
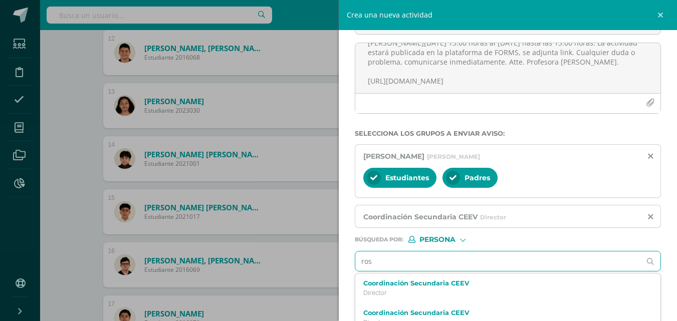
type input "[PERSON_NAME]"
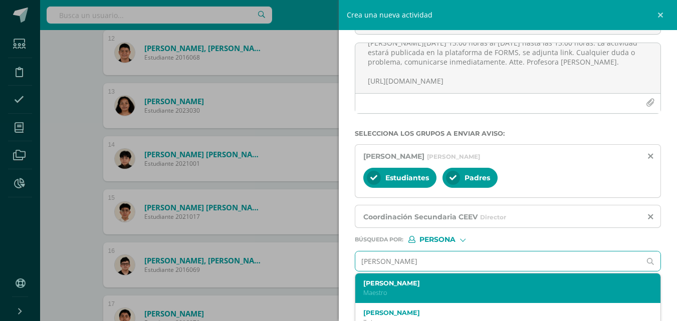
click at [405, 286] on label "[PERSON_NAME]" at bounding box center [502, 284] width 277 height 8
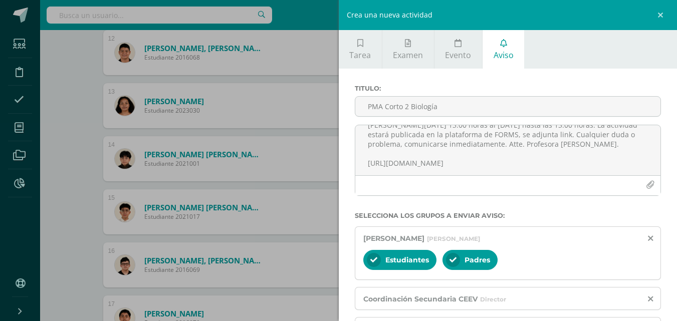
scroll to position [113, 0]
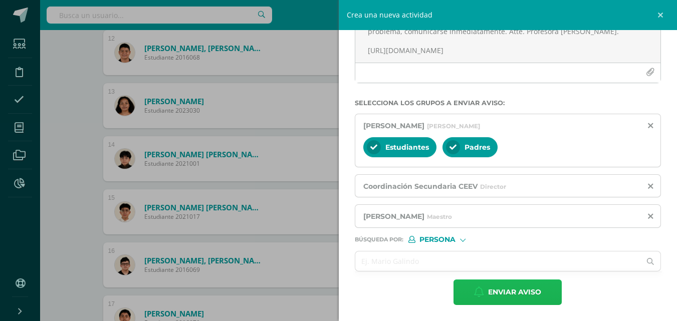
click at [508, 294] on span "Enviar aviso" at bounding box center [514, 292] width 53 height 25
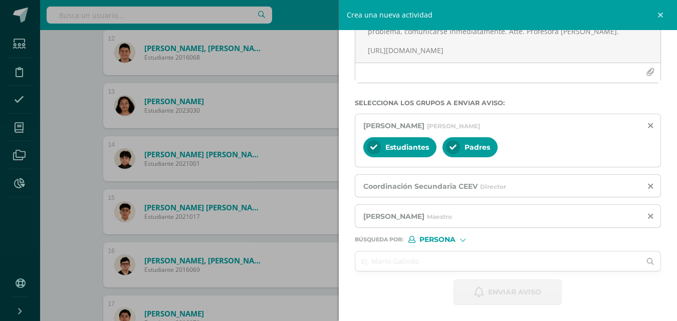
scroll to position [0, 0]
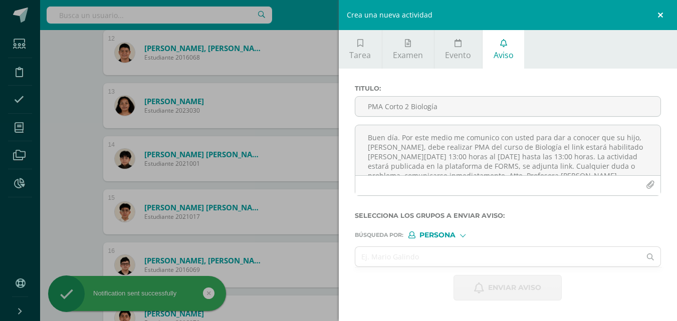
click at [661, 15] on link at bounding box center [662, 15] width 30 height 30
